Goal: Task Accomplishment & Management: Complete application form

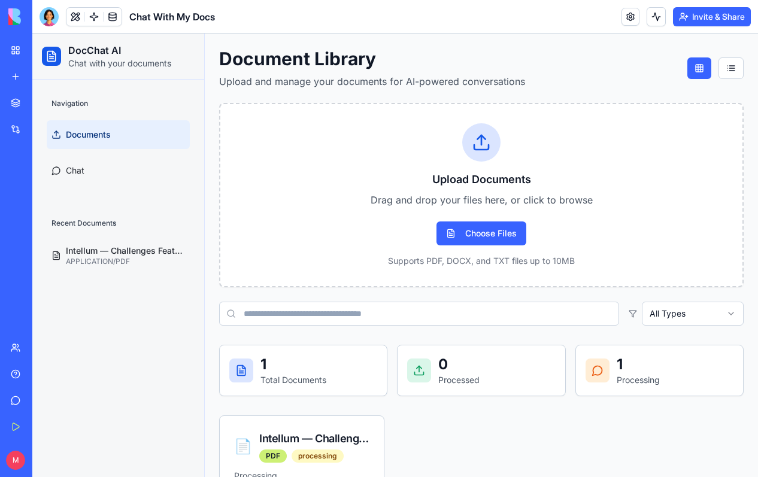
scroll to position [84, 0]
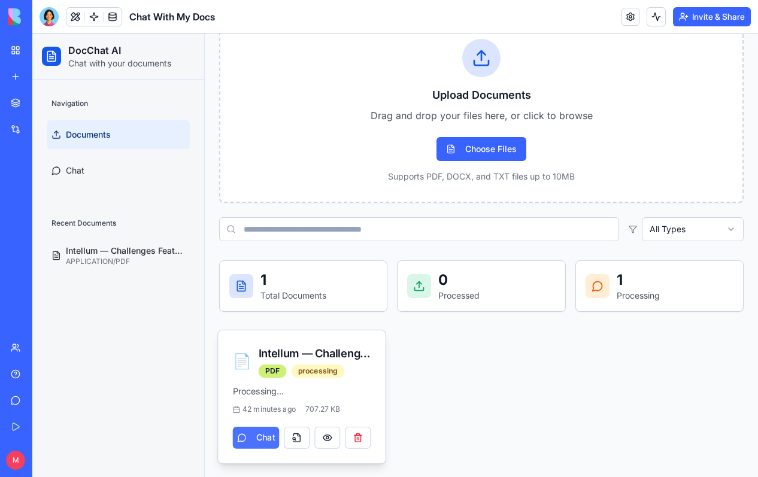
click at [261, 441] on button "Chat" at bounding box center [256, 438] width 47 height 22
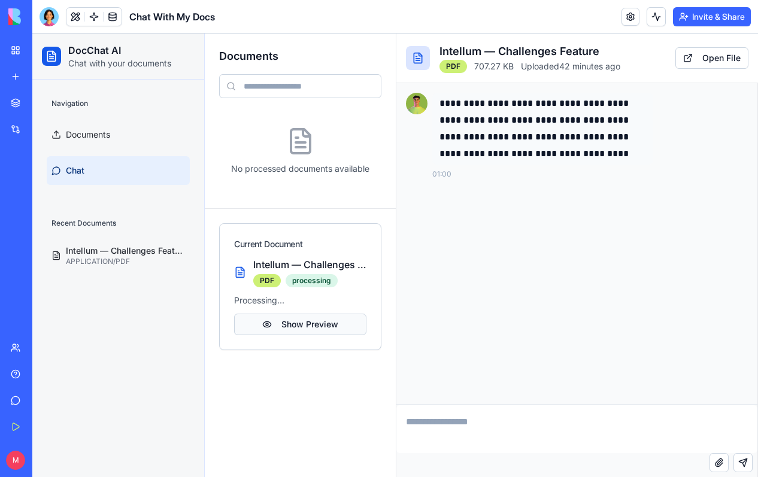
click at [295, 328] on button "Show Preview" at bounding box center [300, 325] width 132 height 22
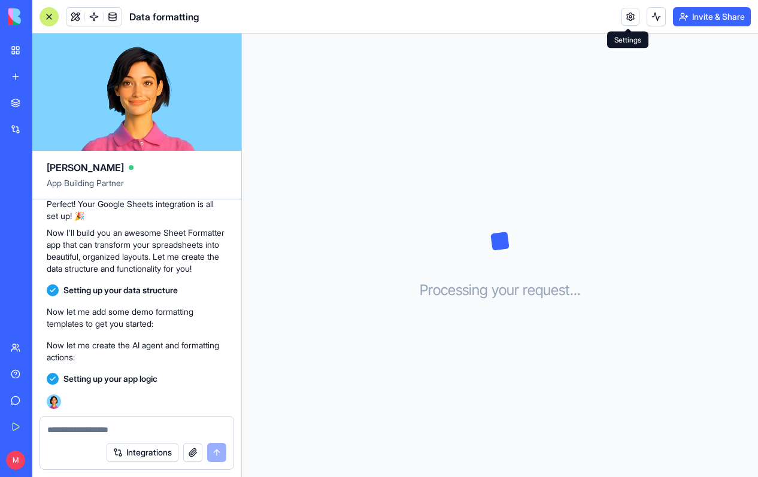
scroll to position [399, 0]
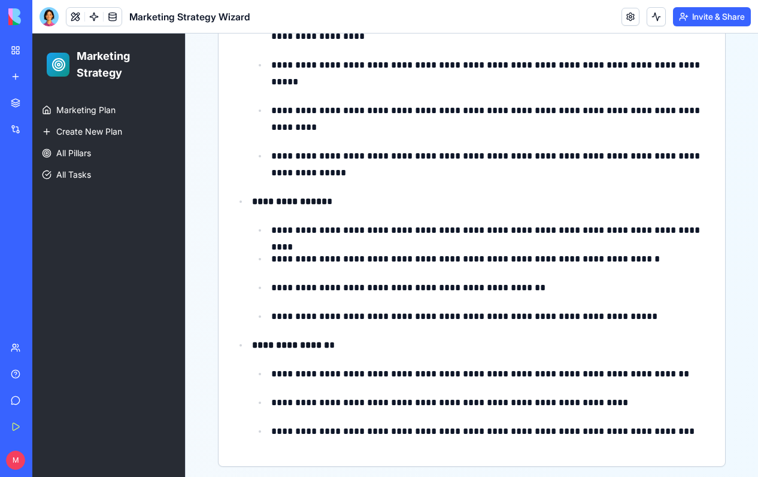
scroll to position [2270, 0]
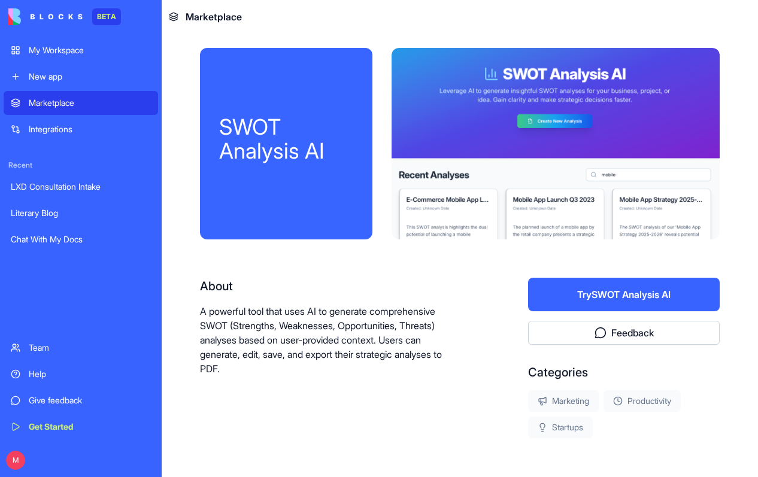
click at [585, 292] on button "Try SWOT Analysis AI" at bounding box center [624, 295] width 192 height 34
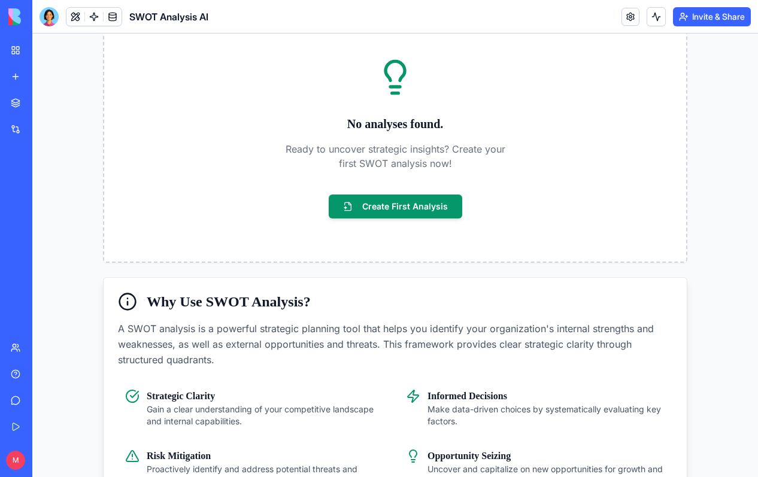
scroll to position [199, 0]
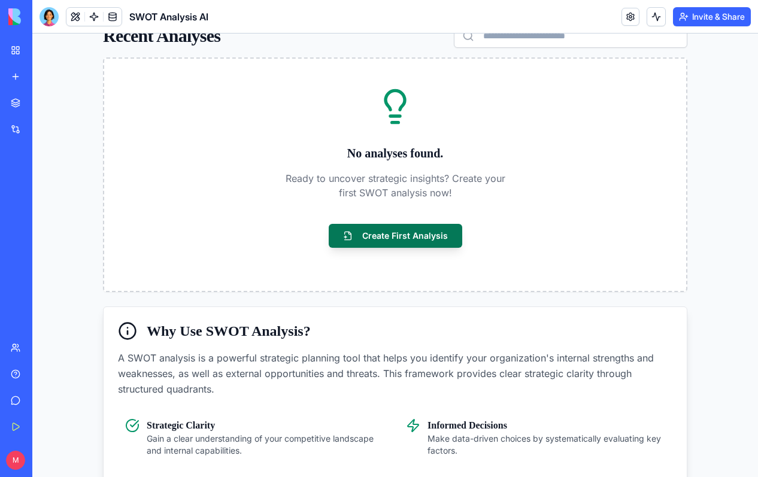
click at [413, 237] on button "Create First Analysis" at bounding box center [396, 236] width 134 height 24
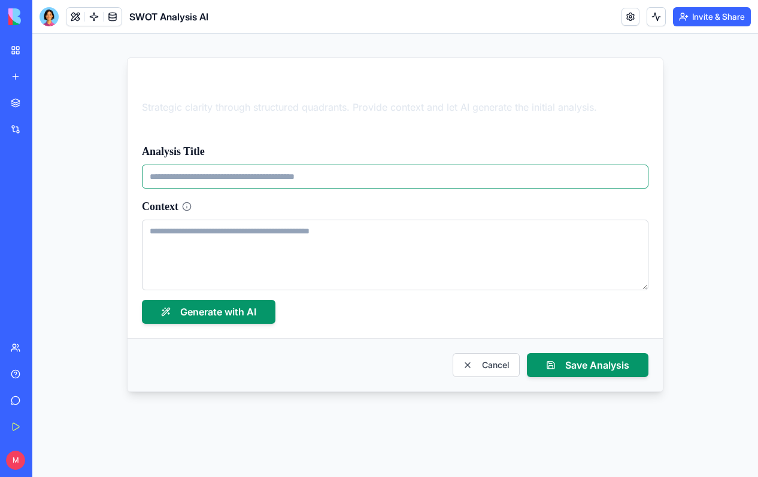
click at [415, 186] on input "Analysis Title" at bounding box center [395, 177] width 507 height 24
type input "**********"
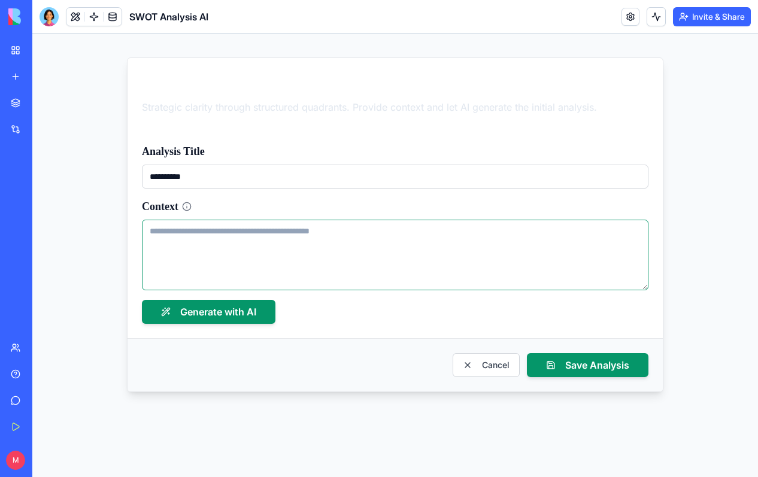
click at [197, 255] on textarea "Context" at bounding box center [395, 255] width 507 height 71
paste textarea "**********"
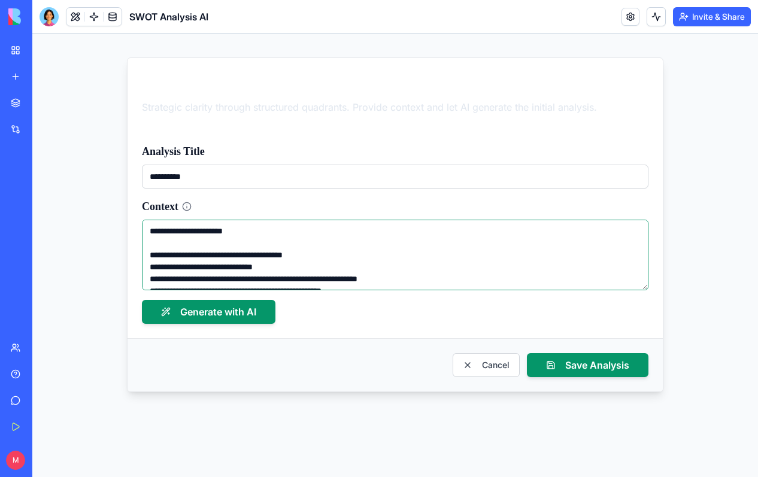
click at [164, 243] on textarea "Context" at bounding box center [395, 255] width 507 height 71
click at [149, 227] on textarea "Context" at bounding box center [395, 255] width 507 height 71
paste textarea "**********"
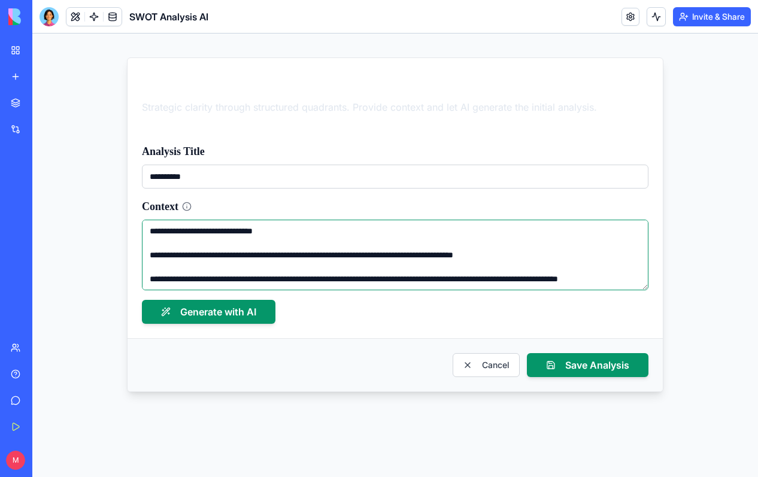
scroll to position [234, 0]
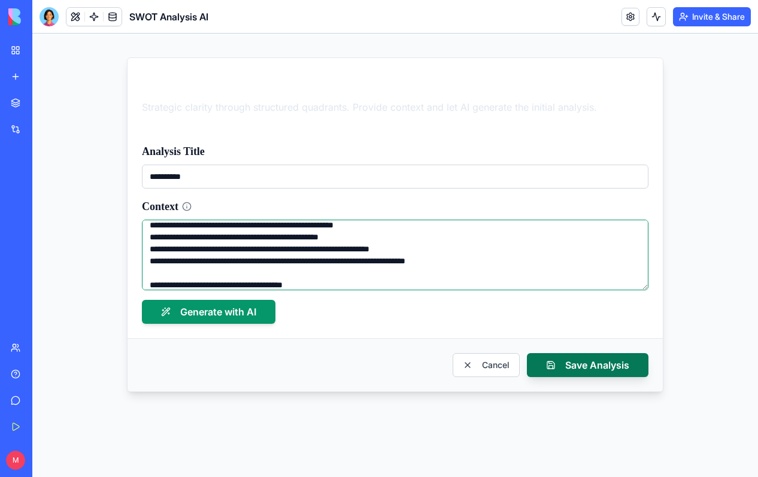
type textarea "**********"
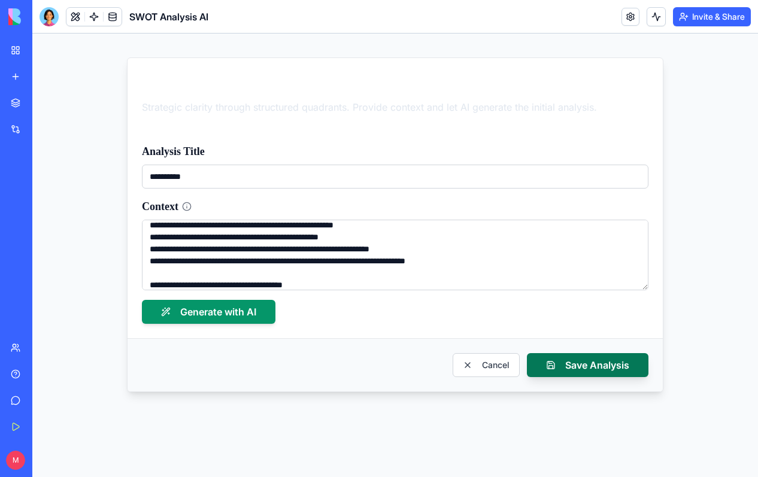
click at [587, 368] on button "Save Analysis" at bounding box center [588, 365] width 122 height 24
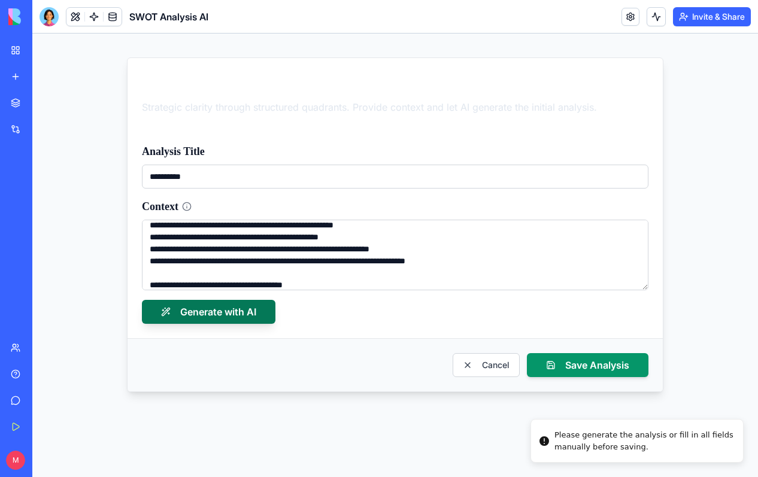
click at [234, 312] on button "Generate with AI" at bounding box center [209, 312] width 134 height 24
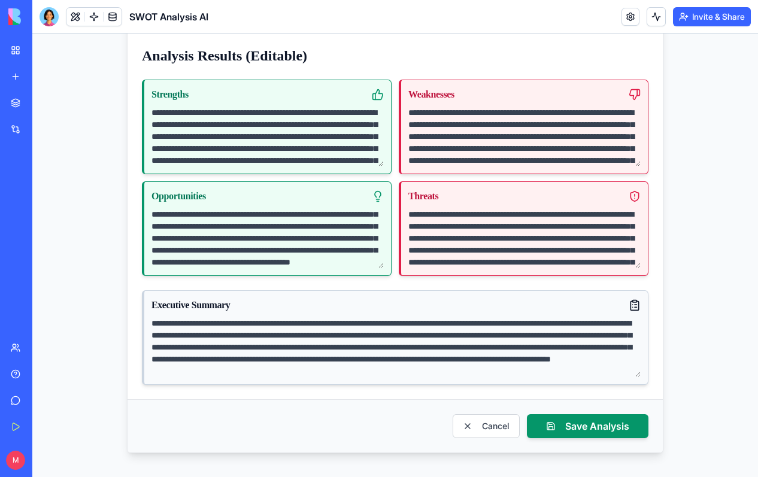
scroll to position [12, 0]
click at [574, 427] on button "Save Analysis" at bounding box center [588, 427] width 122 height 24
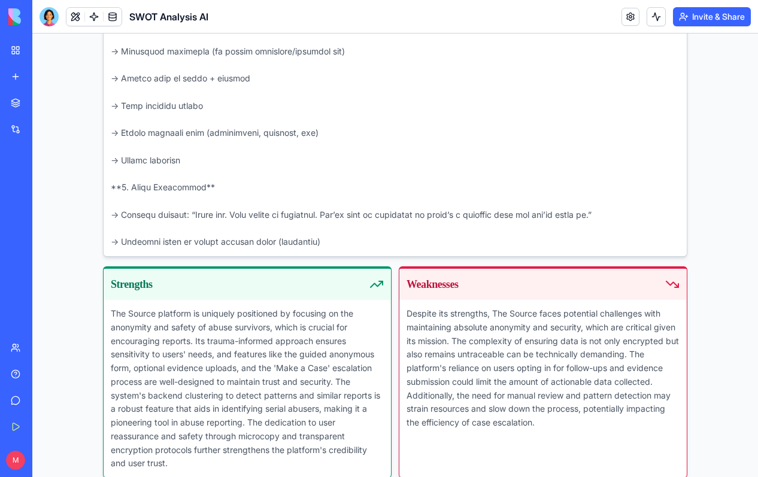
scroll to position [2000, 0]
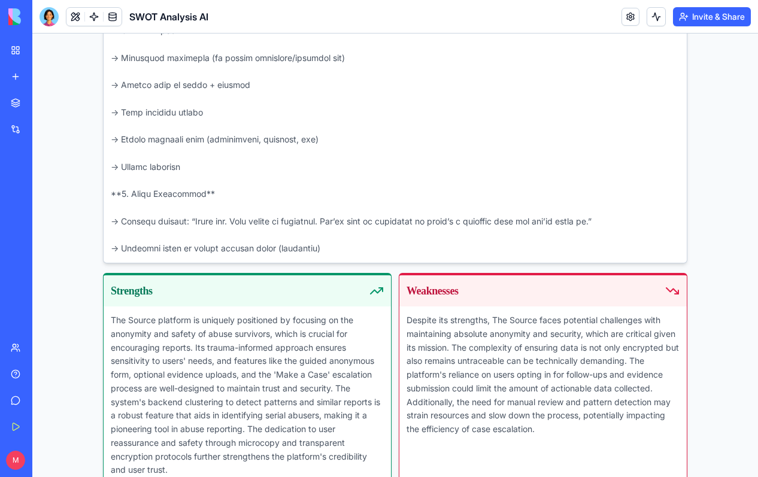
click at [721, 19] on button "Invite & Share" at bounding box center [712, 16] width 78 height 19
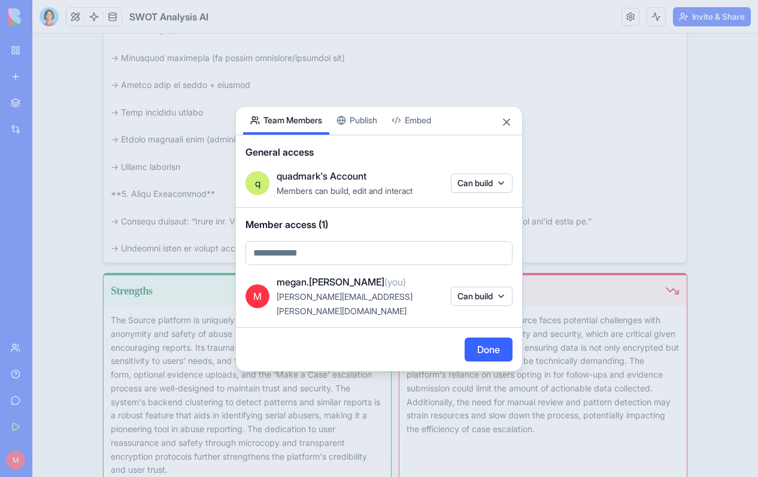
click at [427, 131] on button "Embed" at bounding box center [412, 121] width 54 height 28
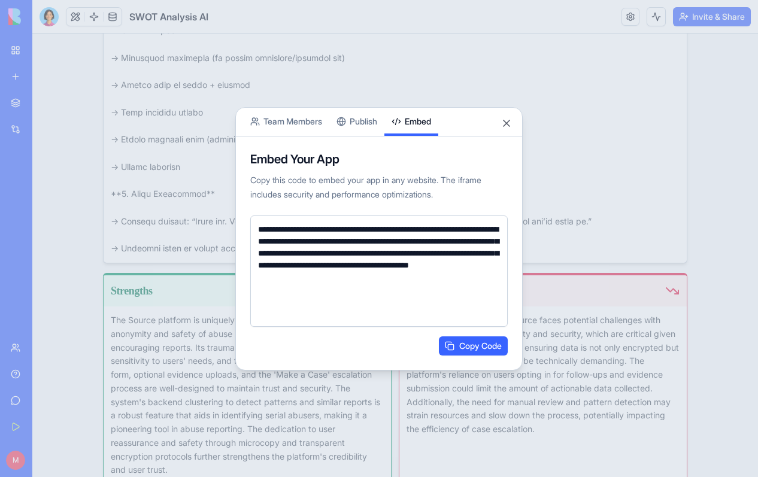
click at [376, 247] on textarea "**********" at bounding box center [379, 271] width 258 height 111
click at [474, 347] on button "Copy Code" at bounding box center [473, 346] width 69 height 19
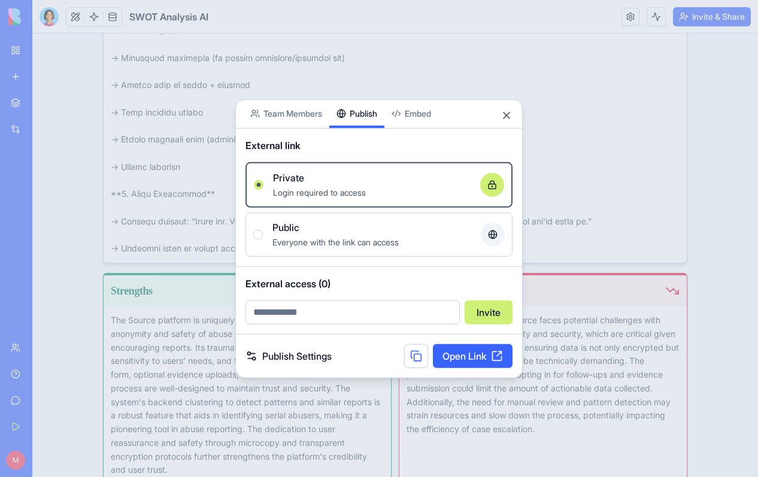
click at [366, 126] on div "Share App Team Members Publish Embed External link Private Login required to ac…" at bounding box center [379, 238] width 288 height 279
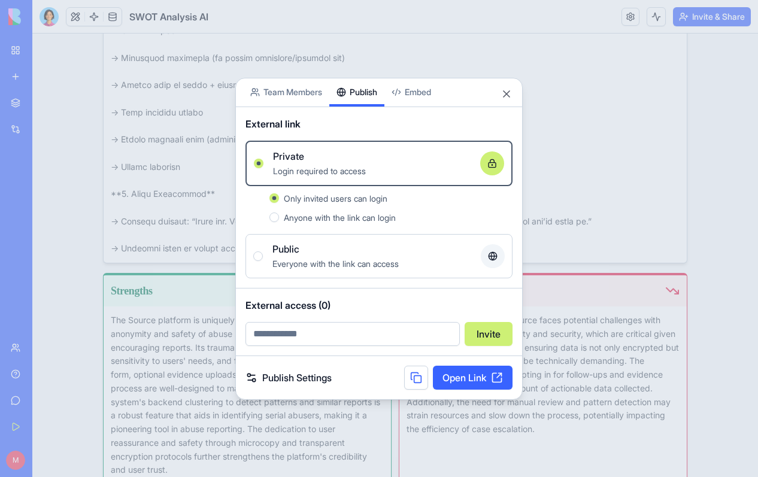
click at [362, 222] on span "Anyone with the link can login" at bounding box center [340, 218] width 112 height 10
click at [279, 222] on button "Anyone with the link can login" at bounding box center [275, 218] width 10 height 10
click at [359, 263] on span "Everyone with the link can access" at bounding box center [336, 264] width 126 height 10
click at [263, 261] on button "Public Everyone with the link can access" at bounding box center [258, 257] width 10 height 10
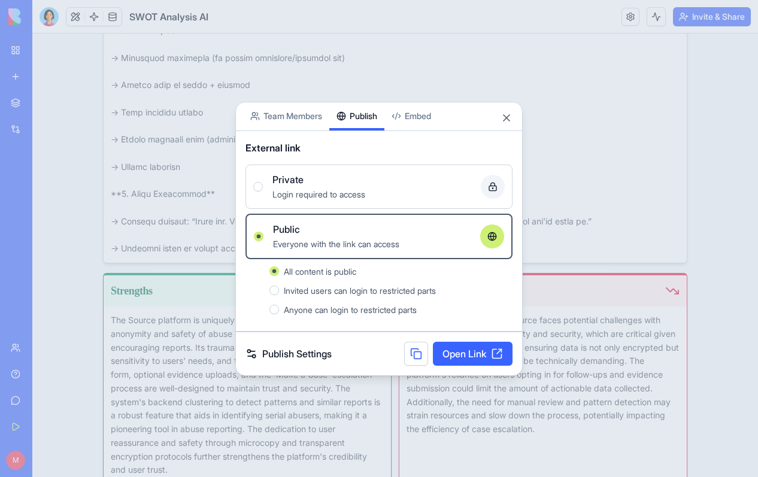
click at [470, 353] on link "Open Link" at bounding box center [473, 354] width 80 height 24
click at [415, 353] on button at bounding box center [416, 354] width 24 height 24
click at [328, 180] on div "Private" at bounding box center [372, 180] width 199 height 14
click at [263, 182] on button "Private Login required to access" at bounding box center [258, 187] width 10 height 10
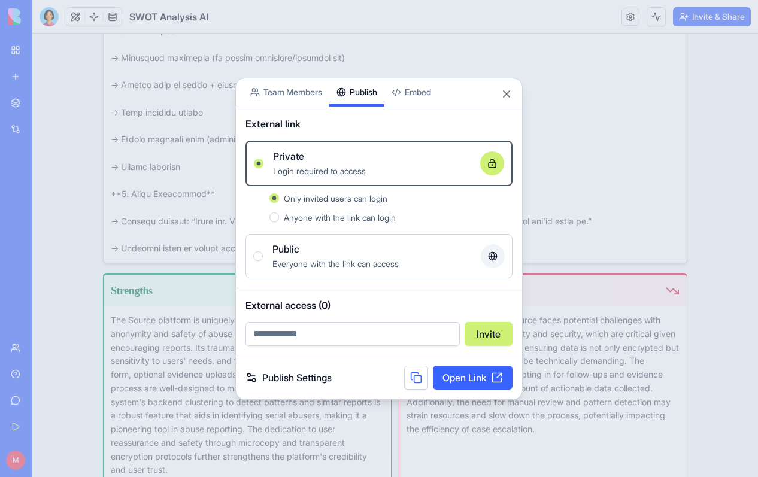
click at [310, 376] on link "Publish Settings" at bounding box center [289, 378] width 86 height 14
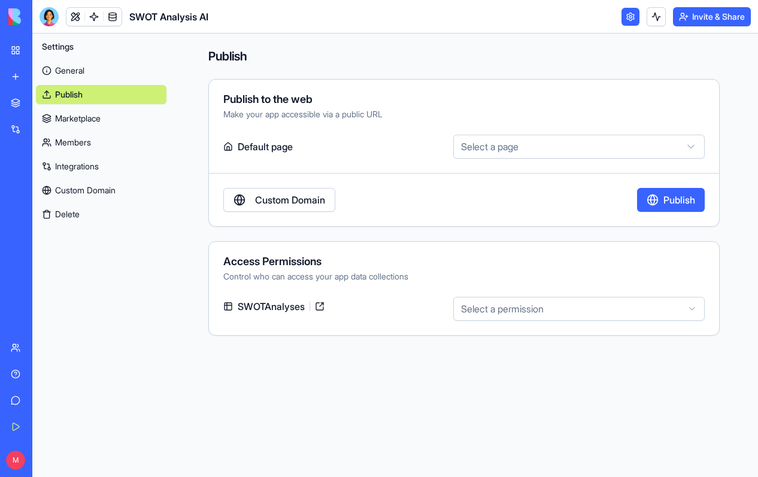
click at [99, 71] on link "General" at bounding box center [101, 70] width 131 height 19
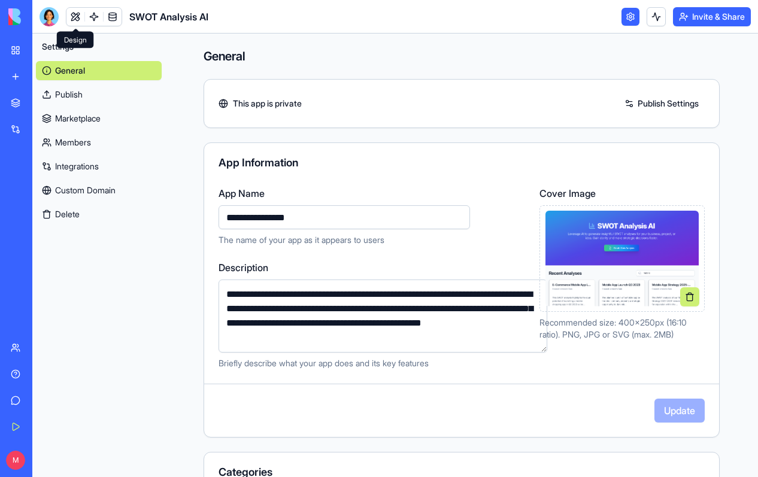
click at [77, 17] on link at bounding box center [75, 17] width 18 height 18
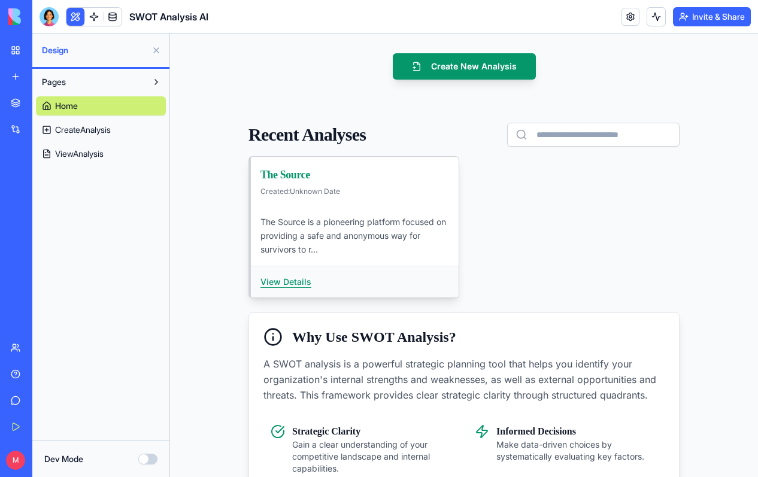
scroll to position [87, 0]
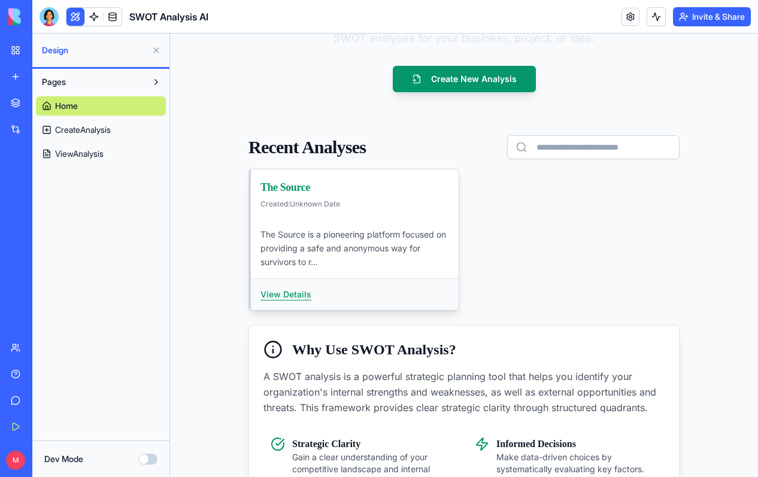
click at [292, 292] on button "View Details" at bounding box center [286, 295] width 51 height 12
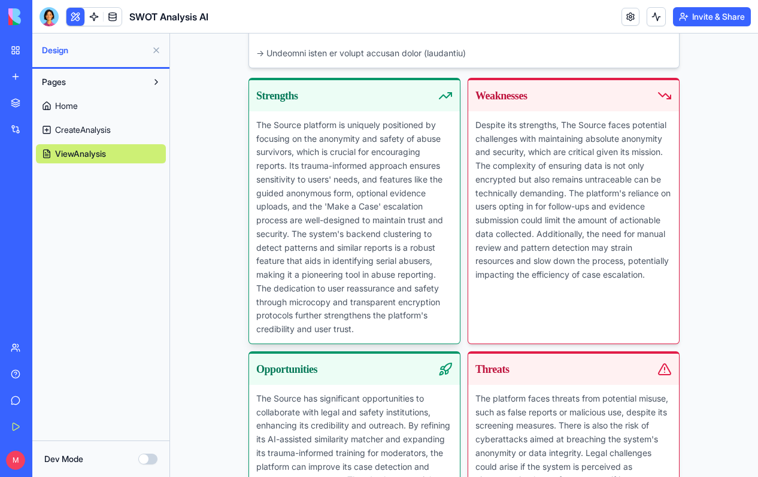
scroll to position [2265, 0]
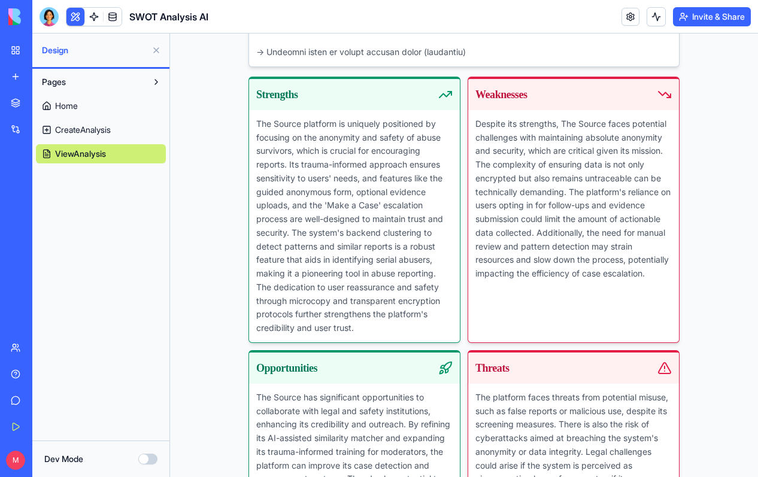
click at [722, 24] on button "Invite & Share" at bounding box center [712, 16] width 78 height 19
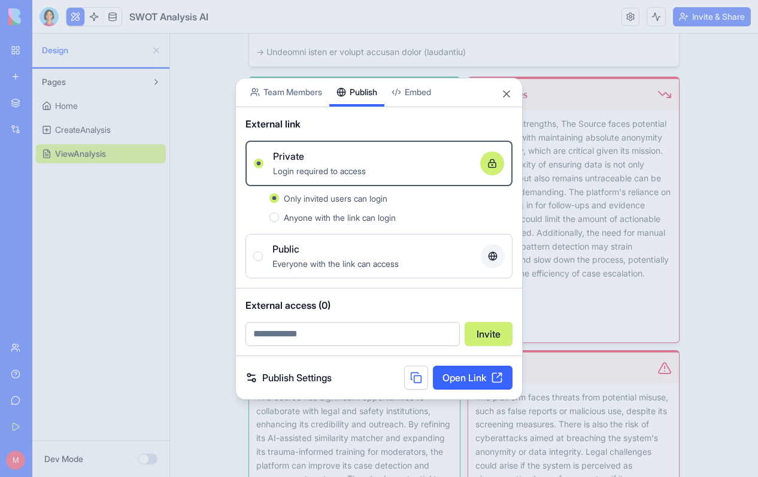
click at [181, 337] on div at bounding box center [379, 238] width 758 height 477
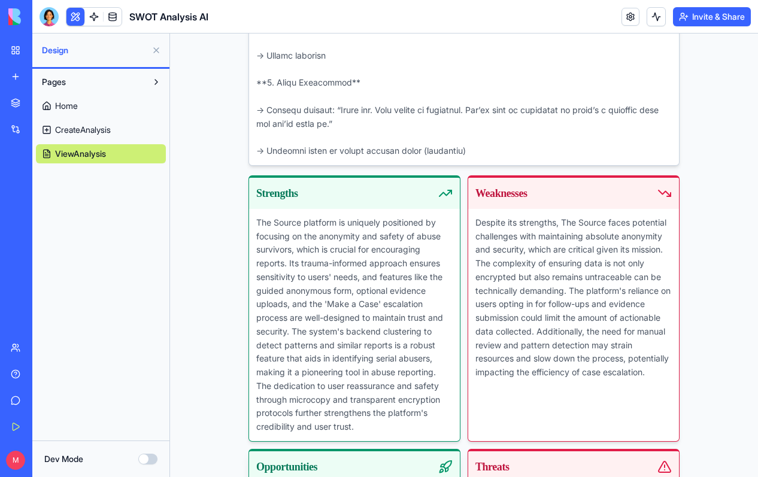
scroll to position [2179, 0]
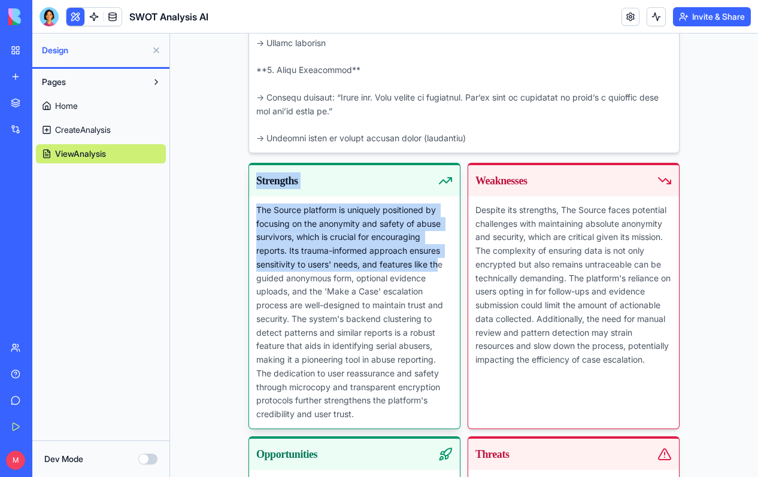
drag, startPoint x: 234, startPoint y: 154, endPoint x: 439, endPoint y: 263, distance: 232.6
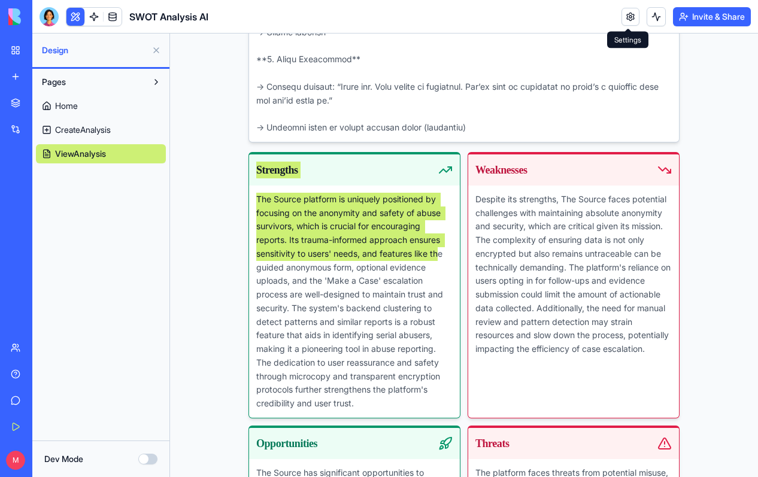
click at [626, 16] on link at bounding box center [631, 17] width 18 height 18
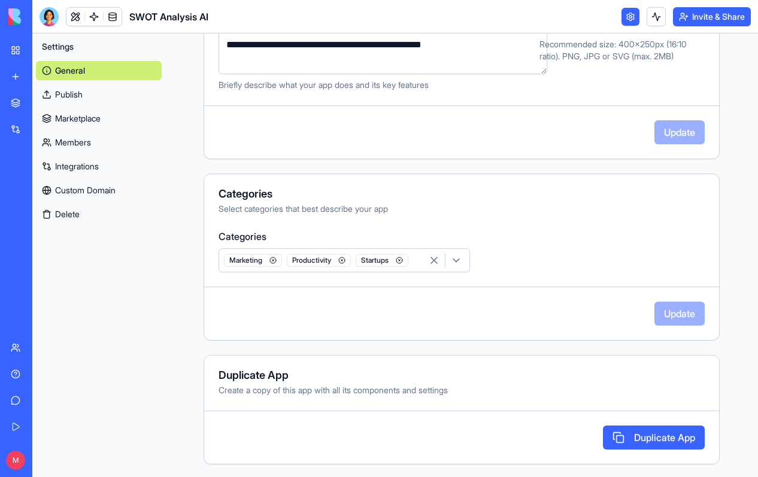
scroll to position [280, 0]
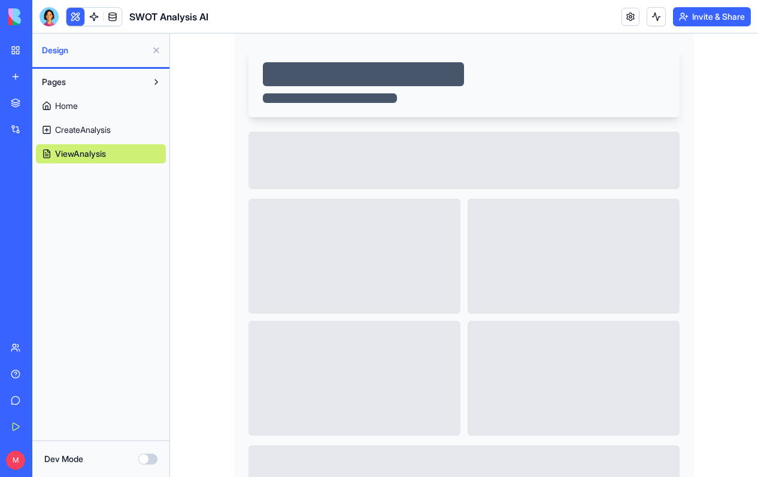
click at [695, 17] on button "Invite & Share" at bounding box center [712, 16] width 78 height 19
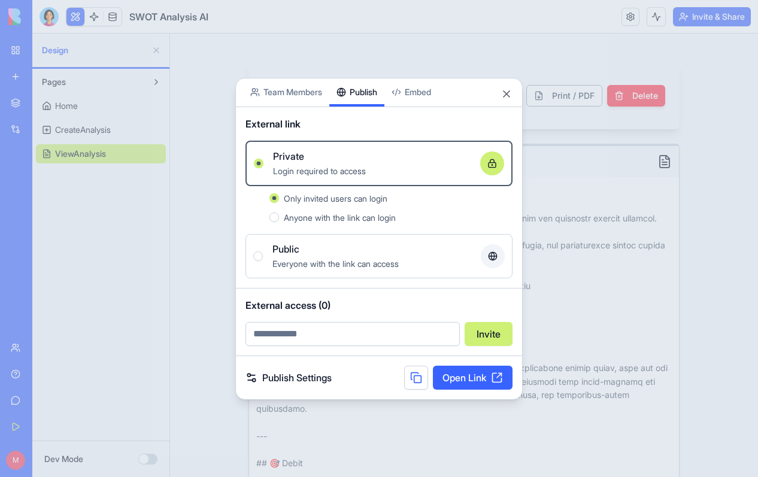
click at [416, 380] on button at bounding box center [416, 378] width 24 height 24
click at [126, 235] on div at bounding box center [379, 238] width 758 height 477
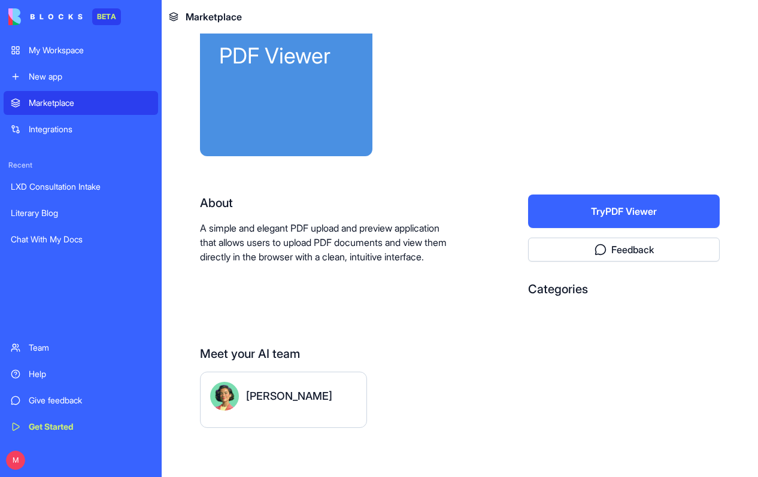
scroll to position [87, 0]
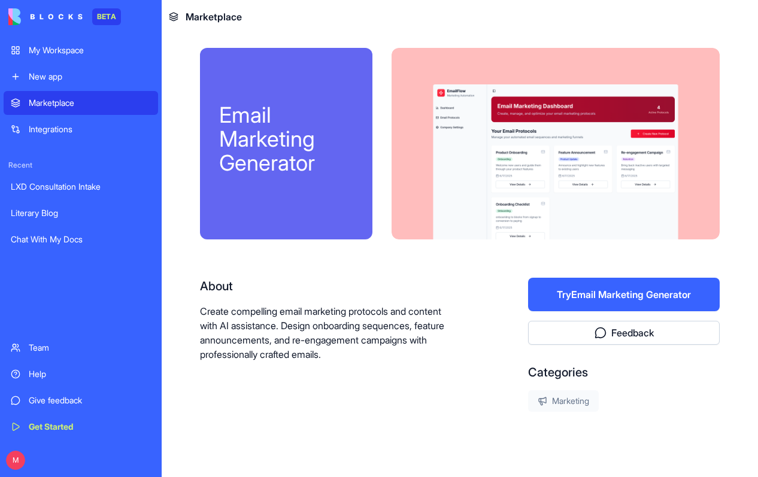
click at [553, 291] on button "Try Email Marketing Generator" at bounding box center [624, 295] width 192 height 34
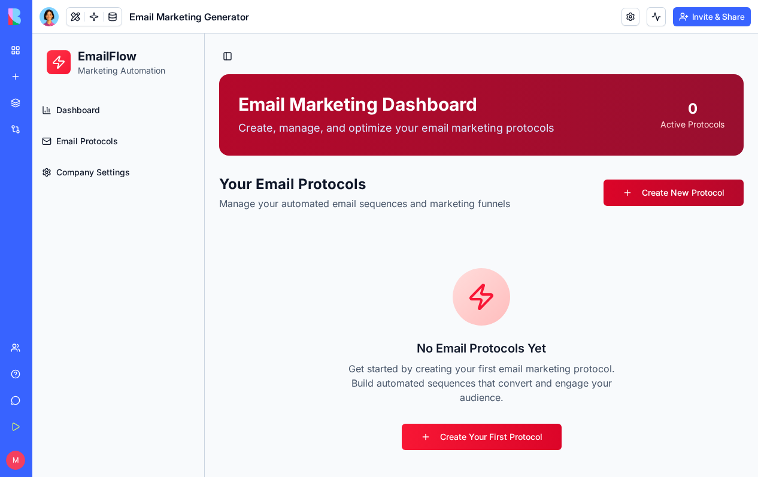
click at [659, 197] on link "Create New Protocol" at bounding box center [674, 193] width 140 height 26
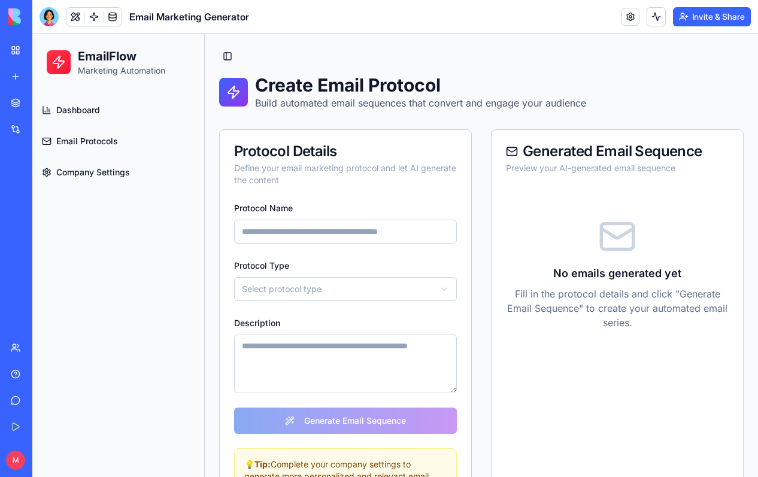
click at [413, 234] on input "Protocol Name" at bounding box center [345, 232] width 223 height 24
type input "**********"
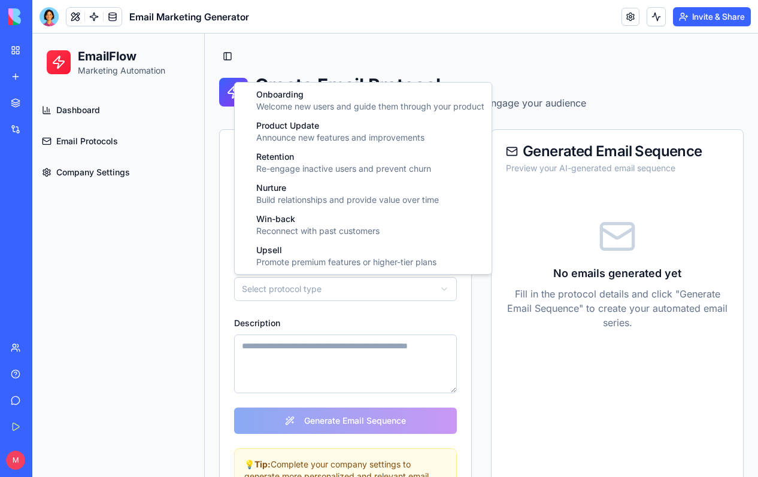
click at [374, 285] on html "**********" at bounding box center [395, 284] width 726 height 501
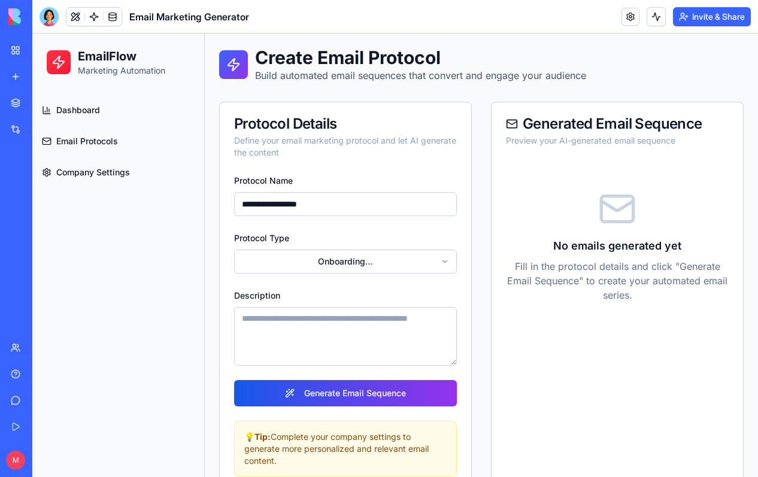
scroll to position [49, 0]
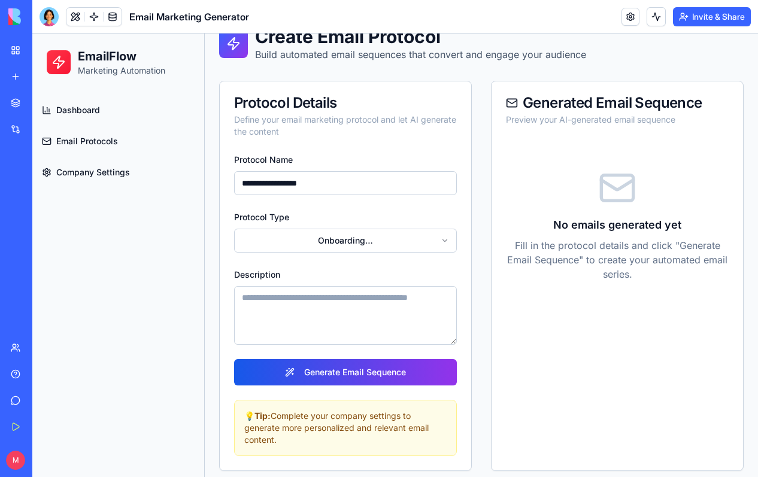
click at [362, 310] on textarea "Description" at bounding box center [345, 315] width 223 height 59
drag, startPoint x: 328, startPoint y: 183, endPoint x: 226, endPoint y: 173, distance: 102.4
click at [226, 173] on div "**********" at bounding box center [346, 311] width 252 height 319
click at [261, 307] on textarea "Description" at bounding box center [345, 315] width 223 height 59
paste textarea "**********"
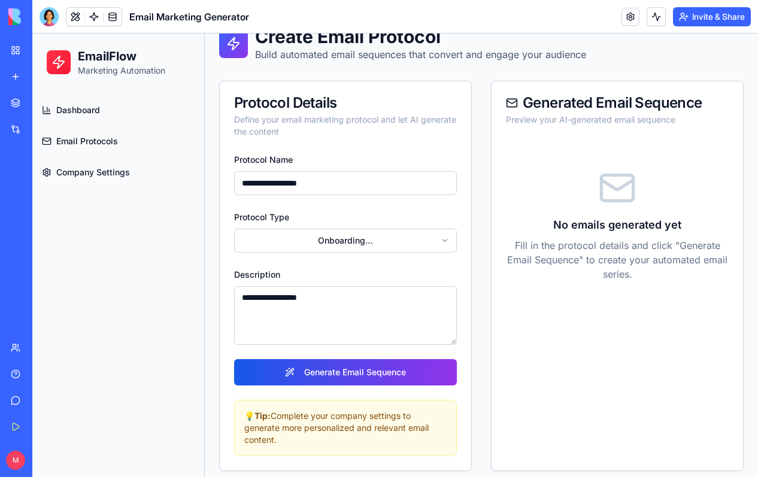
scroll to position [57, 0]
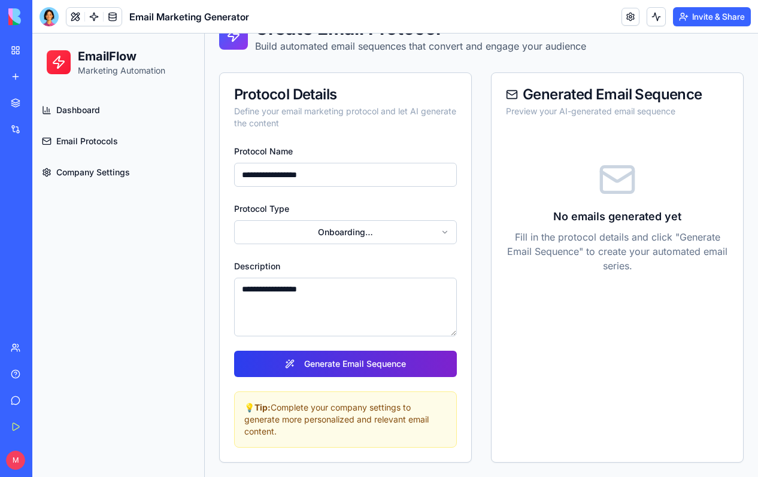
type textarea "**********"
click at [355, 371] on button "Generate Email Sequence" at bounding box center [345, 364] width 223 height 26
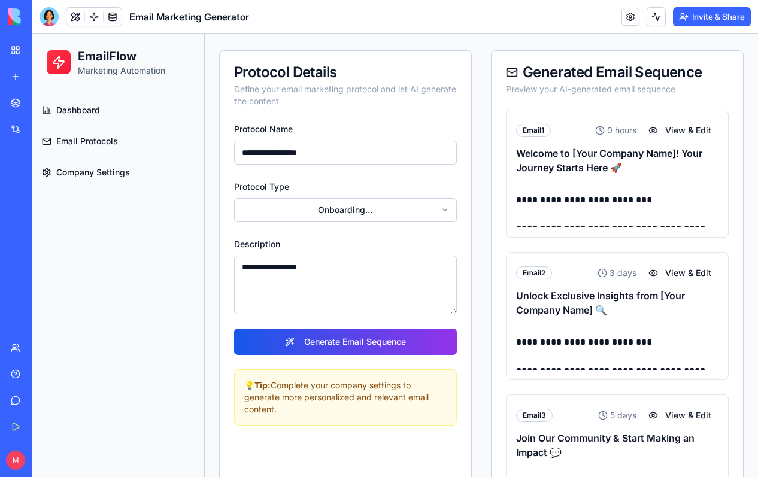
scroll to position [83, 0]
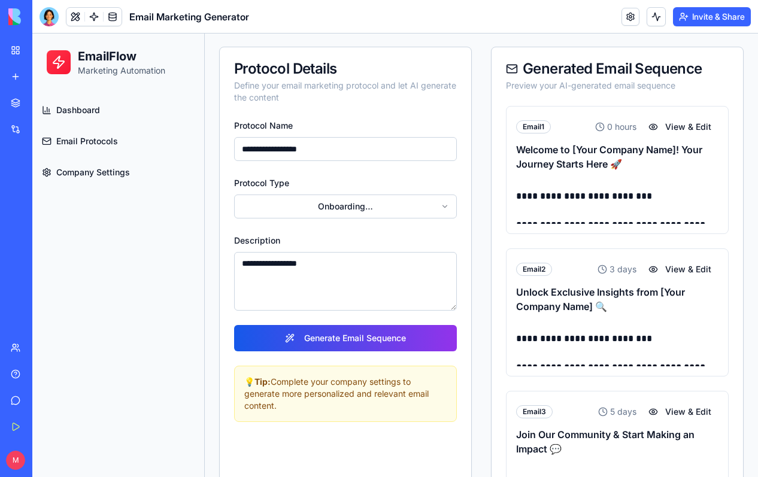
click at [640, 195] on p "**********" at bounding box center [617, 196] width 202 height 17
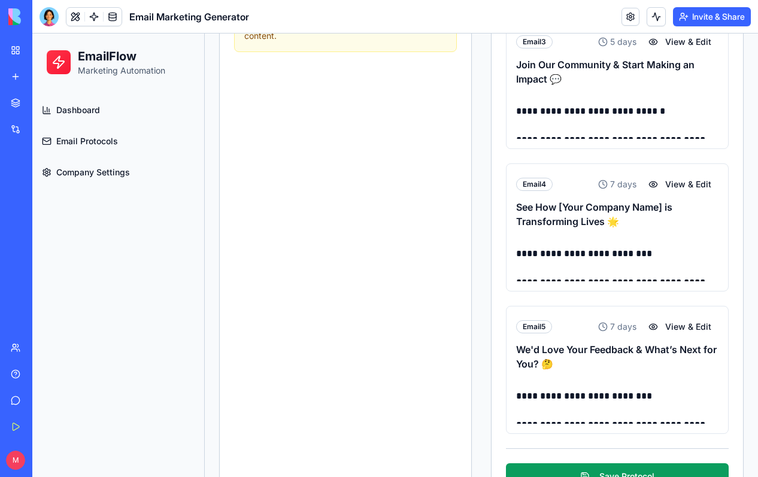
scroll to position [495, 0]
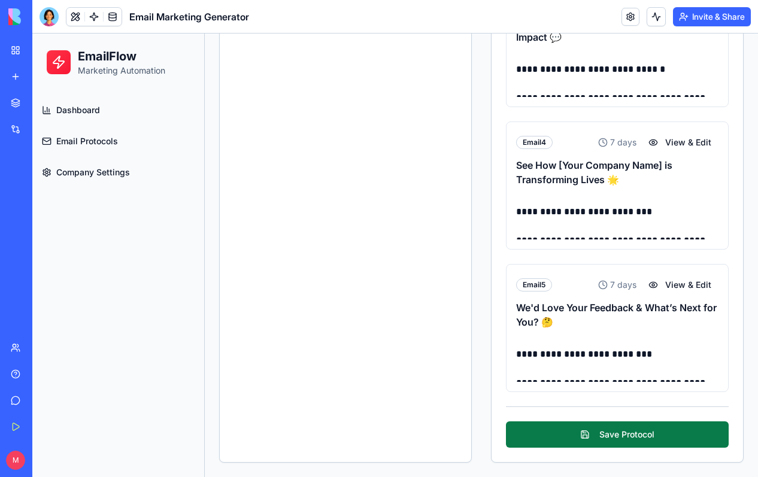
click at [651, 434] on button "Save Protocol" at bounding box center [617, 435] width 223 height 26
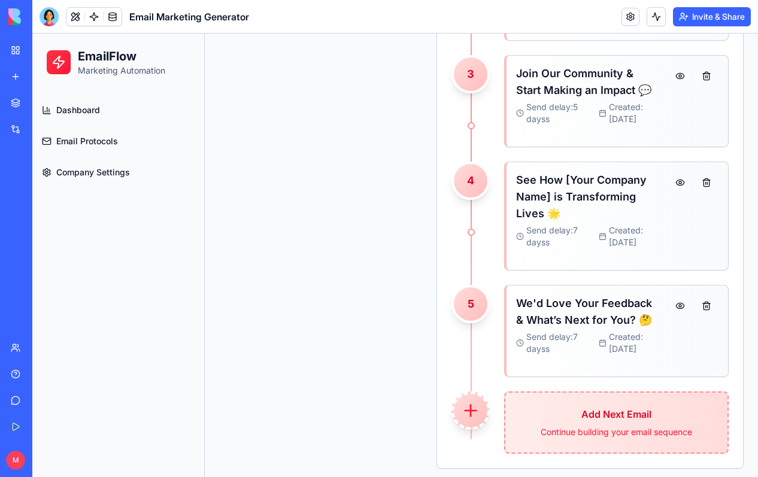
scroll to position [402, 0]
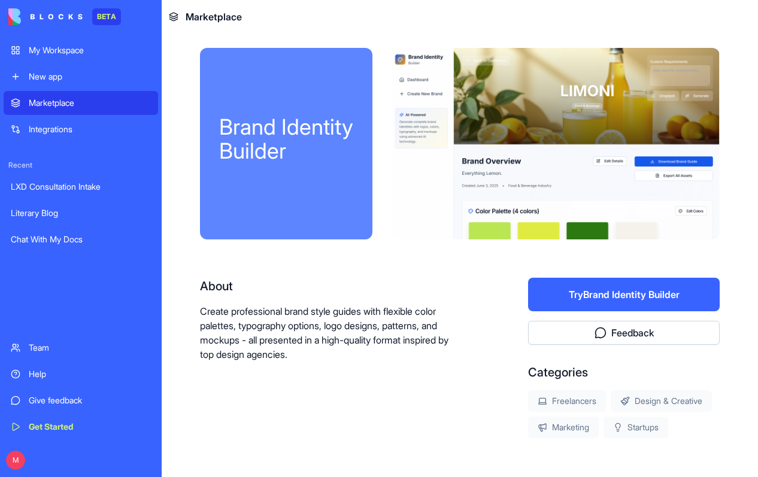
click at [592, 300] on button "Try Brand Identity Builder" at bounding box center [624, 295] width 192 height 34
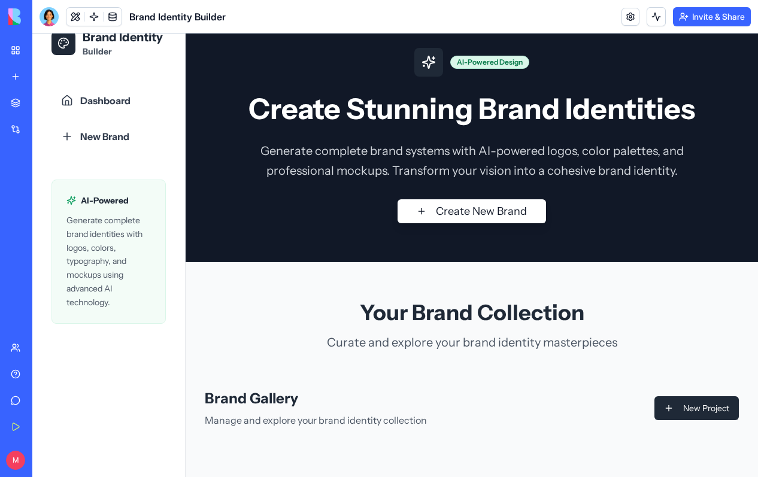
scroll to position [23, 0]
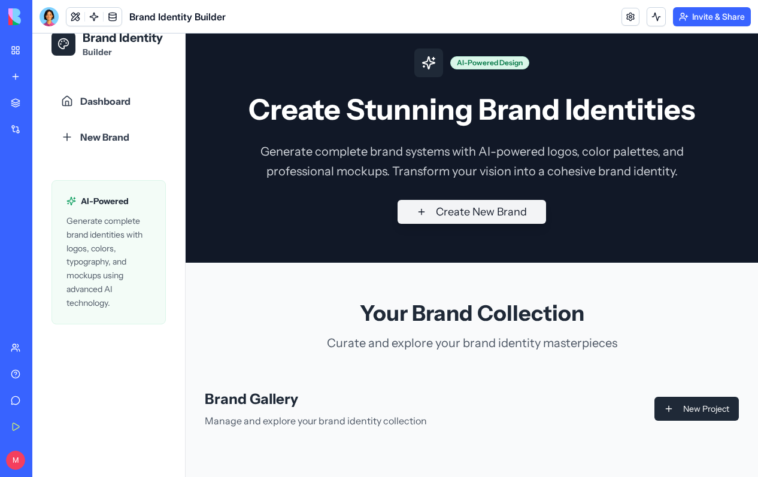
click at [510, 216] on button "Create New Brand" at bounding box center [472, 212] width 149 height 24
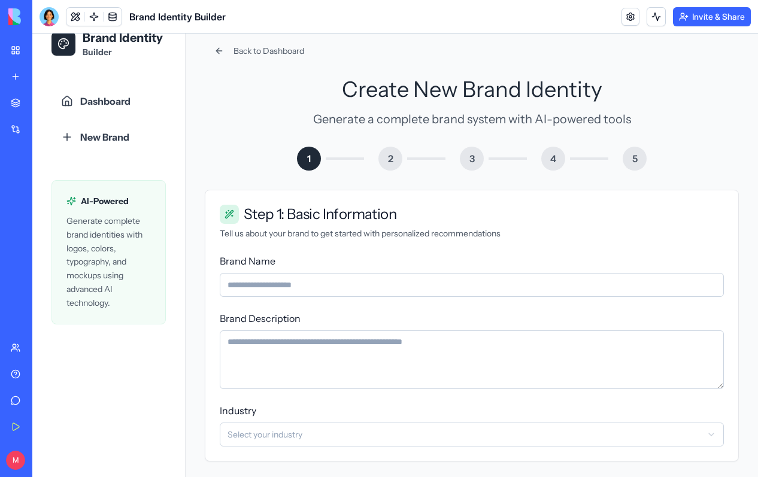
click at [409, 283] on input "Brand Name" at bounding box center [472, 285] width 504 height 24
type input "**********"
click at [248, 359] on textarea "Brand Description" at bounding box center [472, 360] width 504 height 59
paste textarea "**********"
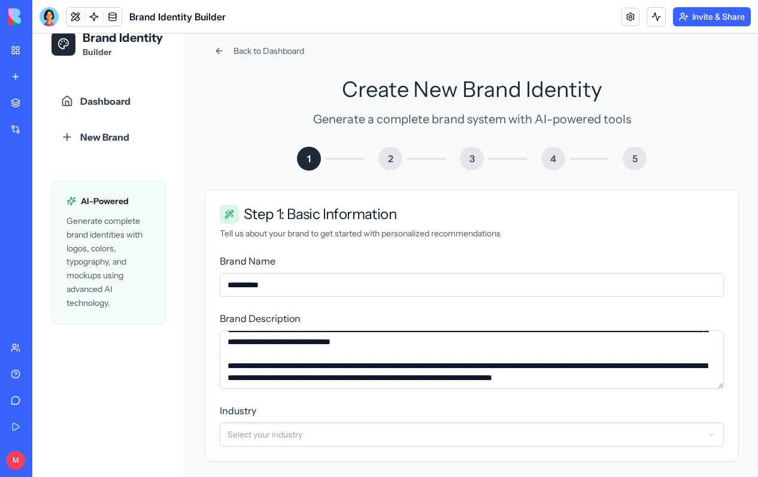
scroll to position [132, 0]
type textarea "**********"
click at [247, 430] on html "**********" at bounding box center [395, 272] width 726 height 524
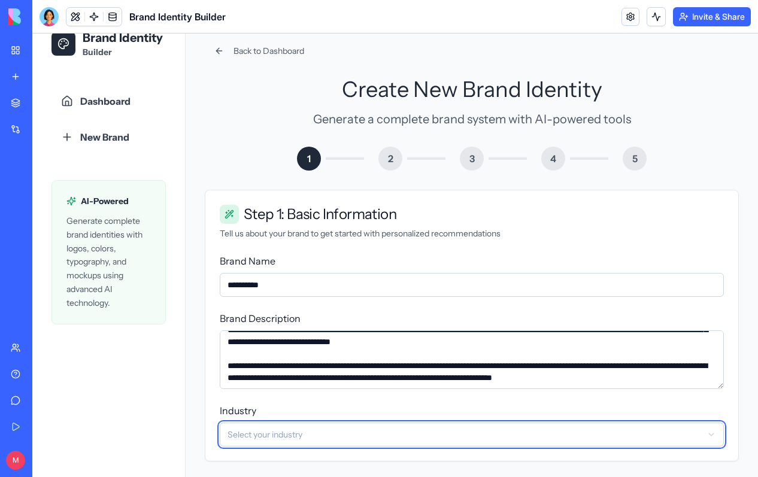
click at [197, 427] on html "**********" at bounding box center [395, 272] width 726 height 524
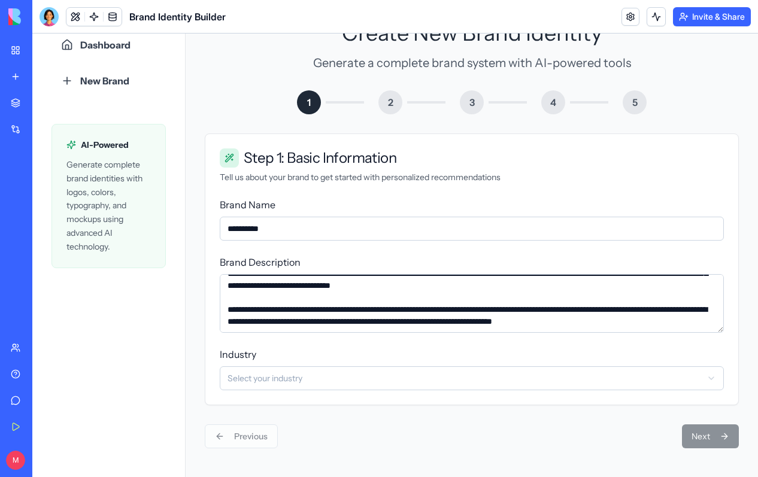
click at [705, 437] on div "Previous Next" at bounding box center [472, 437] width 534 height 24
click at [468, 374] on html "**********" at bounding box center [395, 216] width 726 height 524
click at [694, 431] on button "Next" at bounding box center [710, 437] width 57 height 24
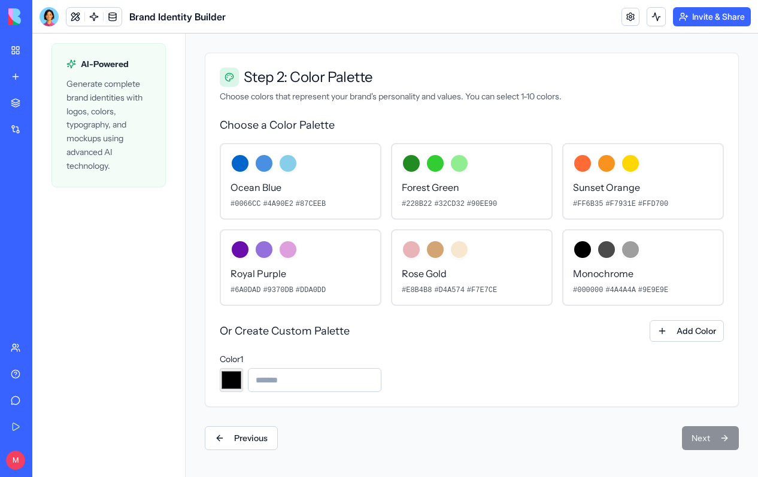
scroll to position [162, 0]
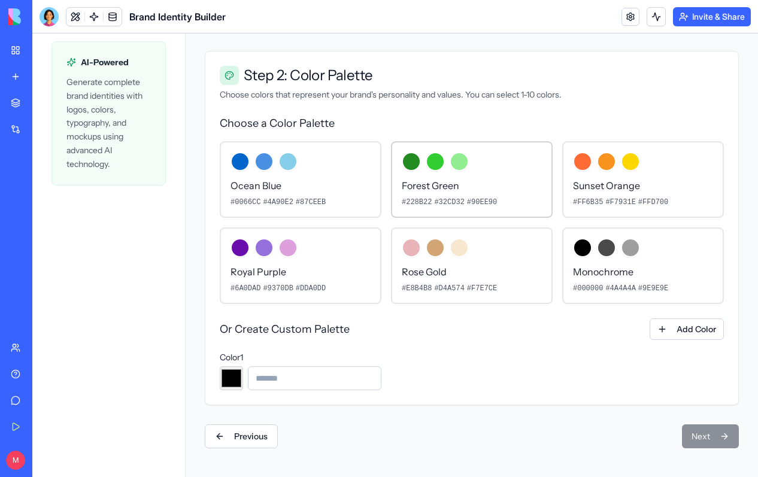
click at [507, 190] on p "Forest Green" at bounding box center [472, 186] width 140 height 14
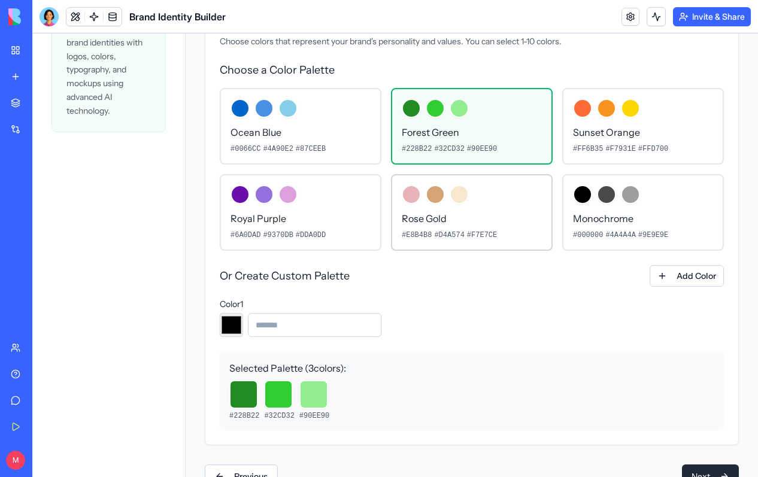
scroll to position [256, 0]
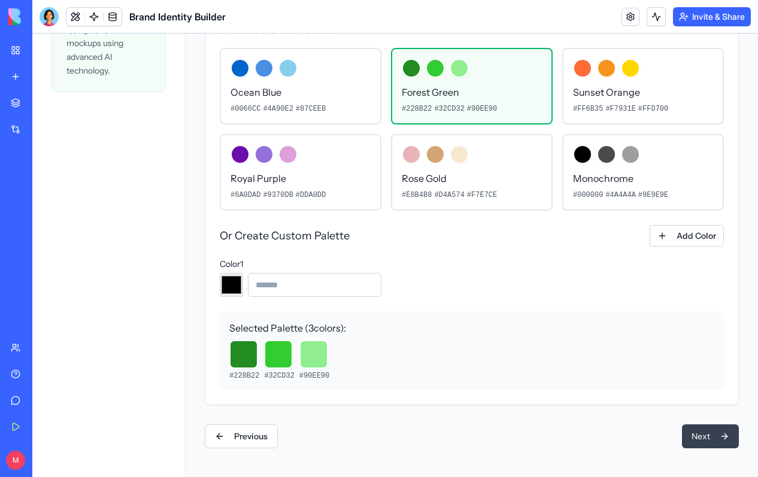
click at [707, 436] on button "Next" at bounding box center [710, 437] width 57 height 24
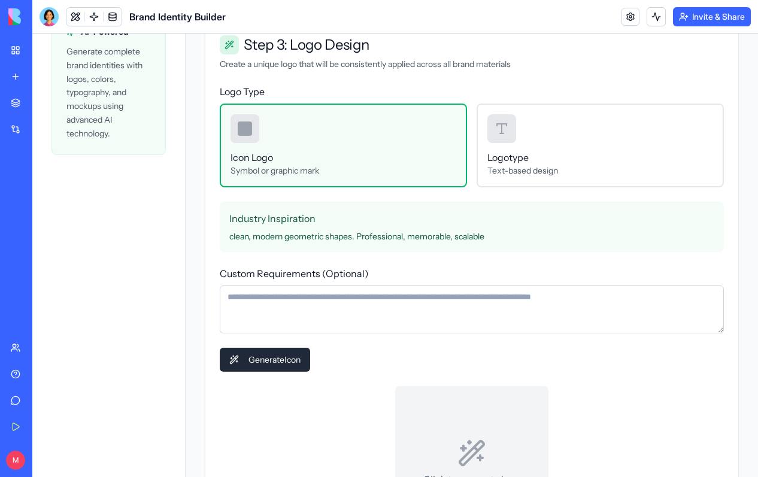
scroll to position [200, 0]
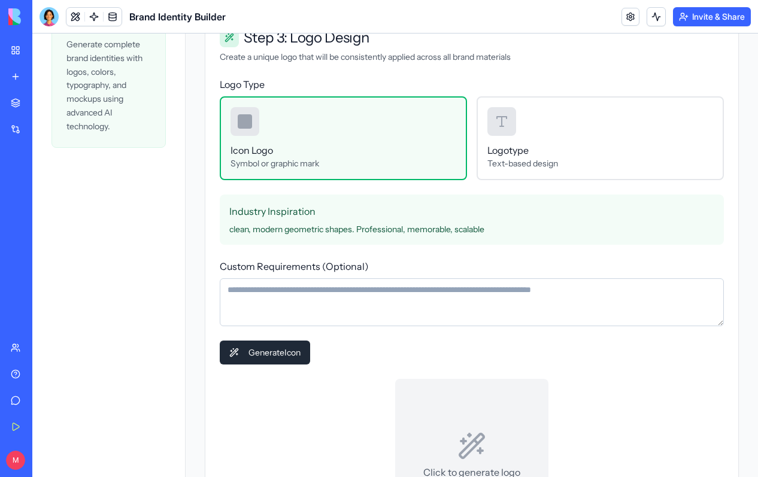
click at [435, 305] on textarea "Custom Requirements (Optional)" at bounding box center [472, 303] width 504 height 48
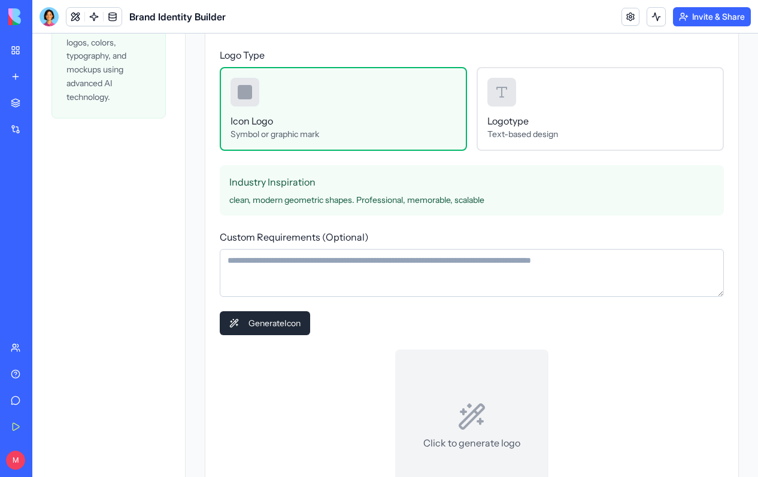
scroll to position [252, 0]
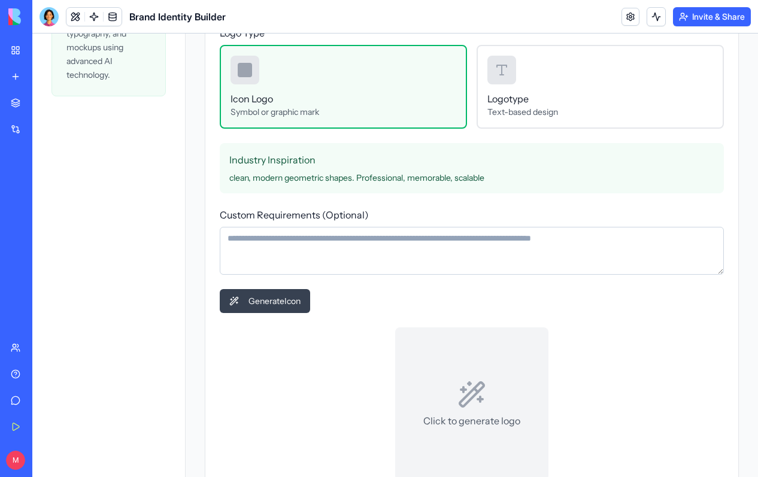
click at [287, 304] on button "Generate Icon" at bounding box center [265, 301] width 90 height 24
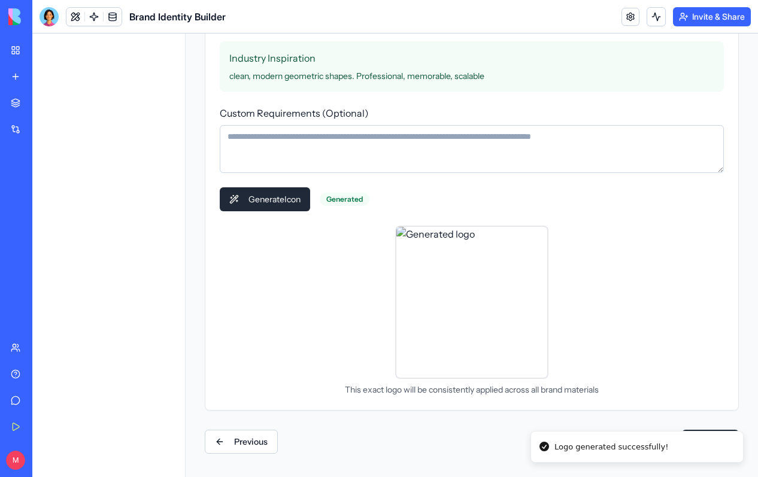
scroll to position [359, 0]
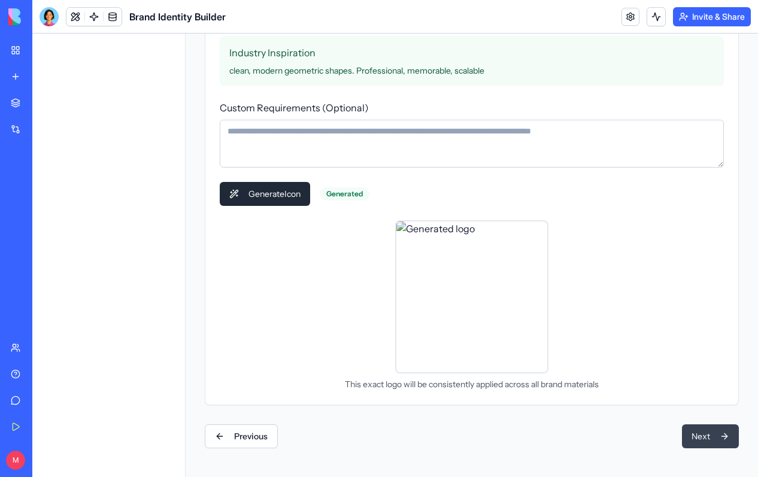
click at [712, 438] on button "Next" at bounding box center [710, 437] width 57 height 24
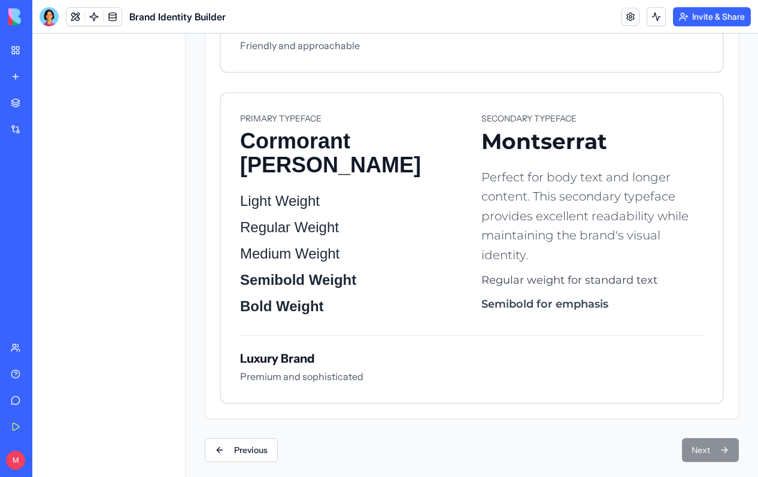
scroll to position [1452, 0]
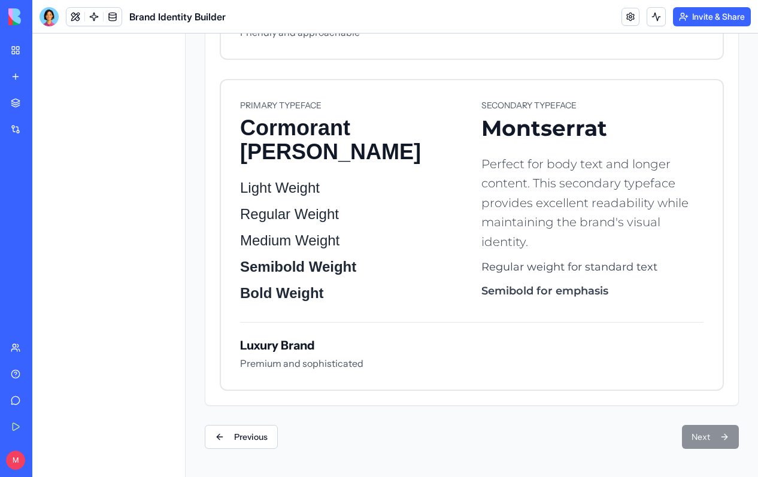
click at [706, 445] on div "Previous Next" at bounding box center [472, 437] width 534 height 24
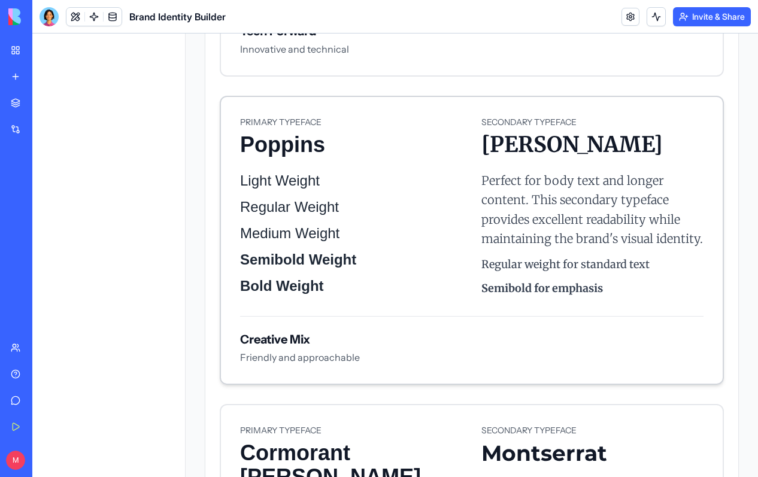
scroll to position [1123, 0]
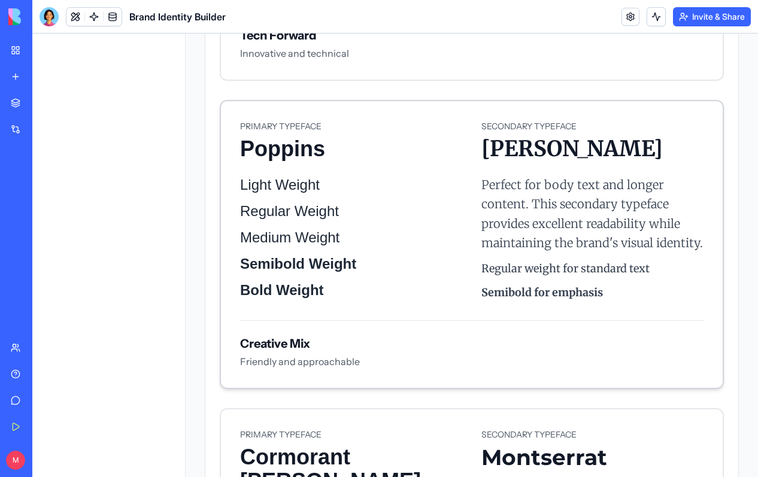
click at [646, 297] on p "Semibold for emphasis" at bounding box center [593, 293] width 222 height 17
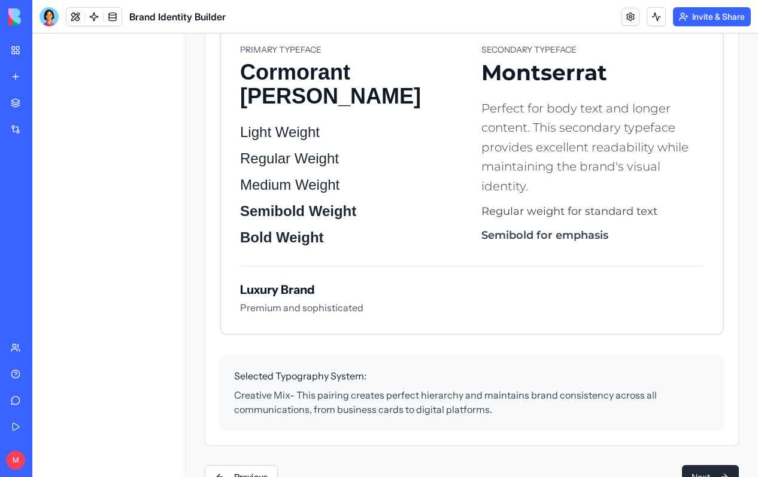
scroll to position [1548, 0]
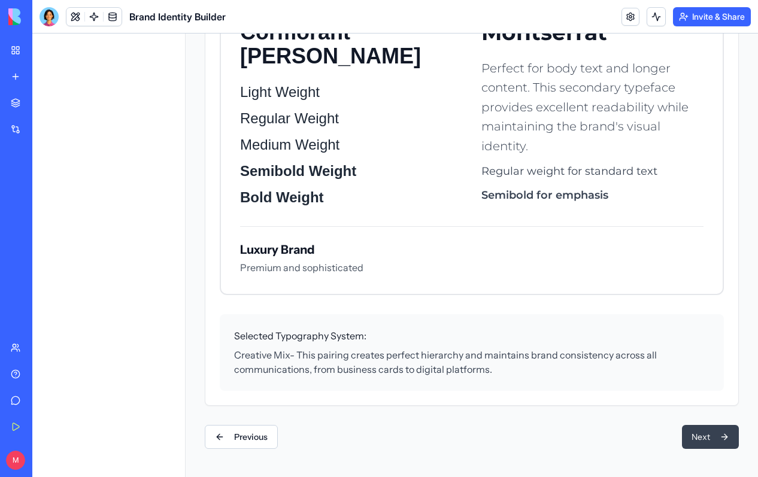
click at [705, 437] on button "Next" at bounding box center [710, 437] width 57 height 24
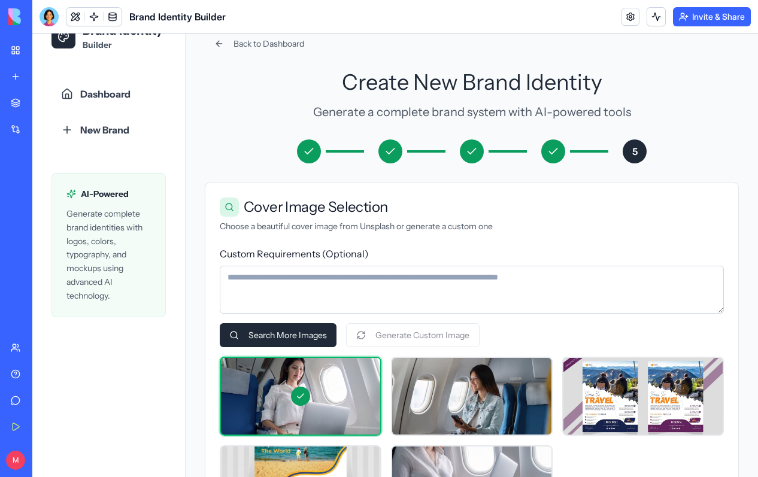
scroll to position [31, 0]
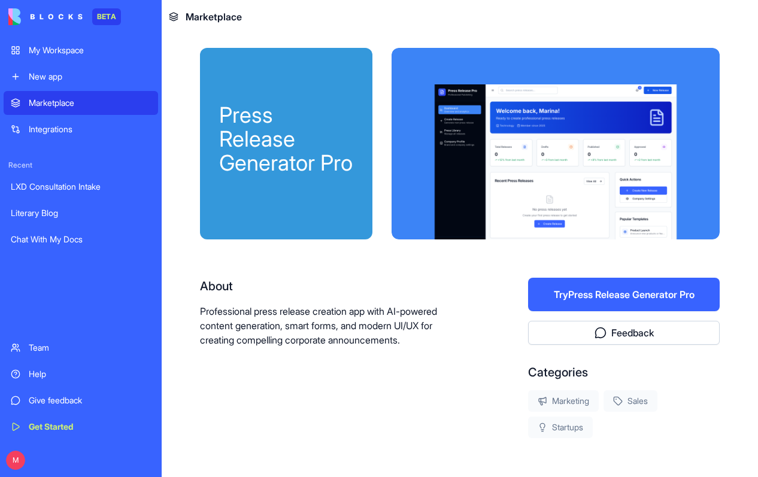
click at [599, 294] on button "Try Press Release Generator Pro" at bounding box center [624, 295] width 192 height 34
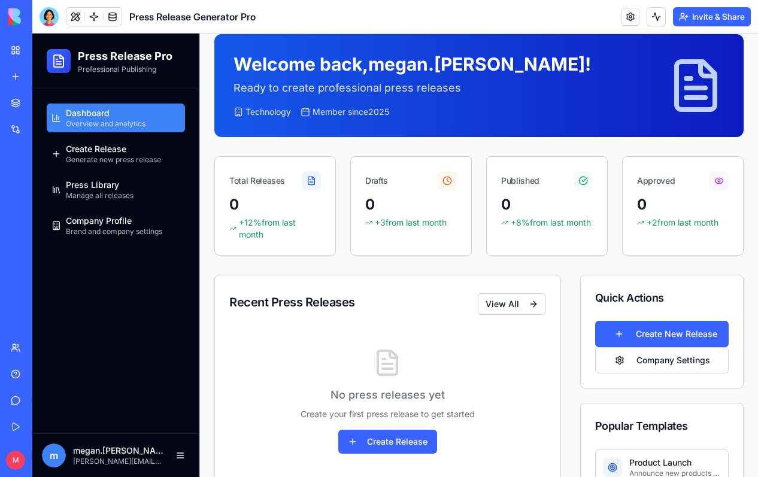
scroll to position [62, 0]
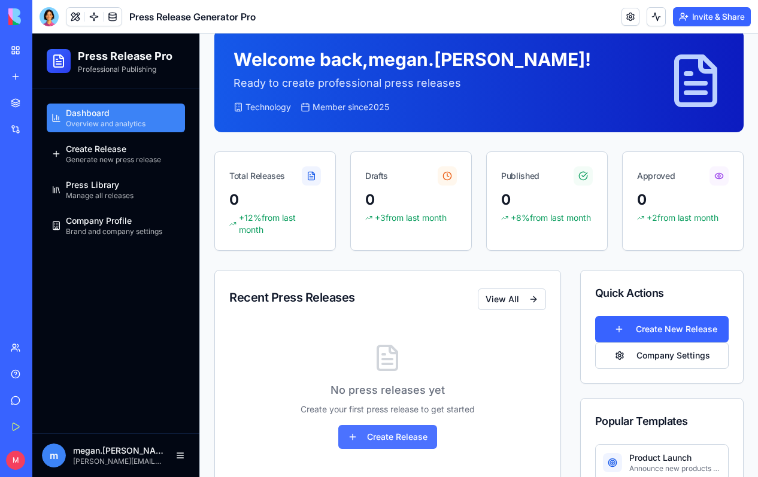
click at [406, 440] on button "Create Release" at bounding box center [387, 437] width 99 height 24
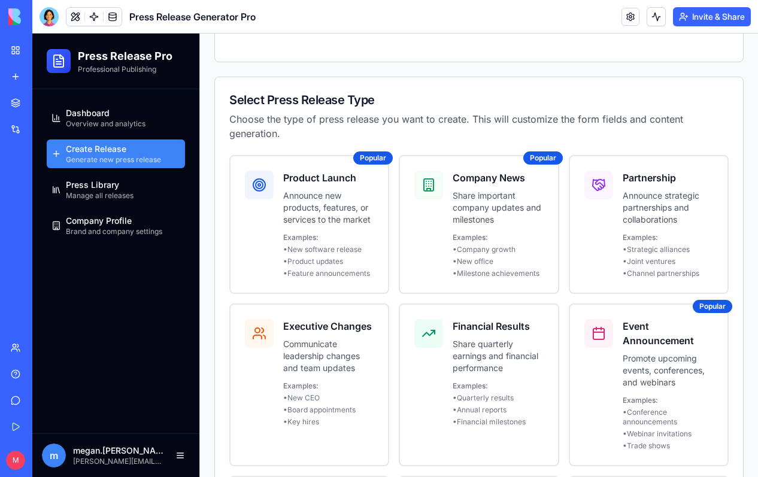
scroll to position [231, 0]
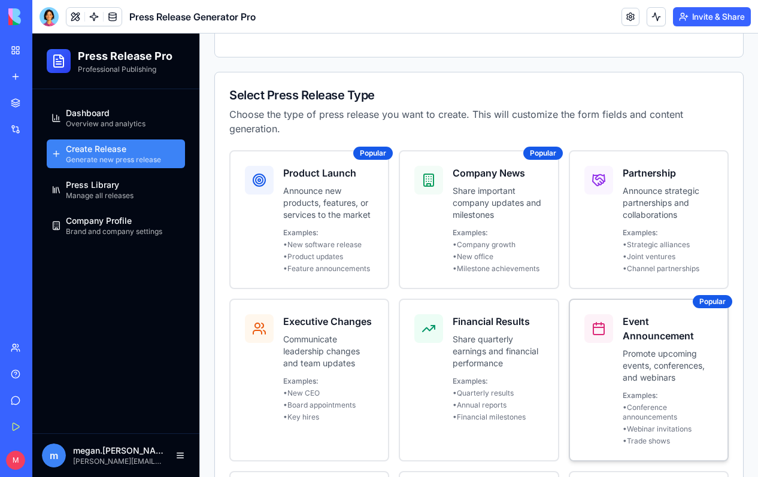
click at [633, 352] on p "Promote upcoming events, conferences, and webinars" at bounding box center [668, 366] width 90 height 36
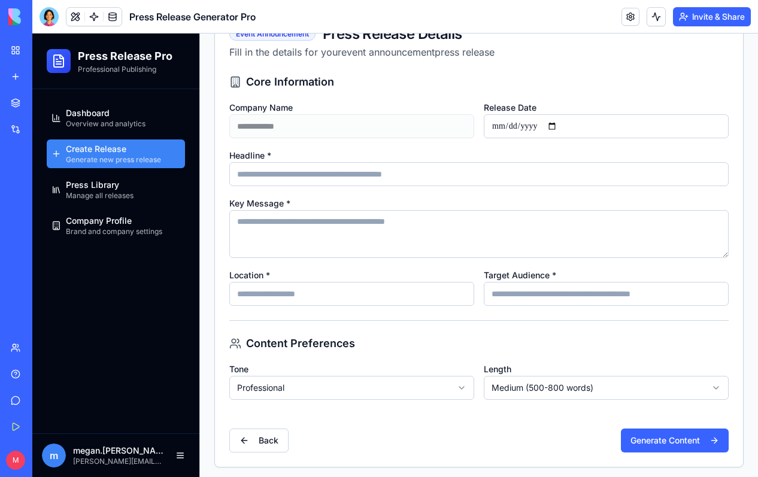
scroll to position [295, 0]
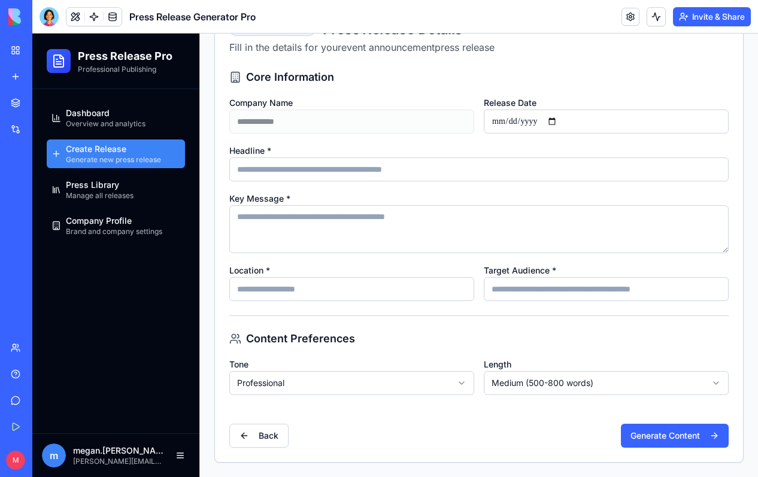
click at [269, 219] on textarea "Key Message *" at bounding box center [479, 229] width 500 height 48
paste textarea "**********"
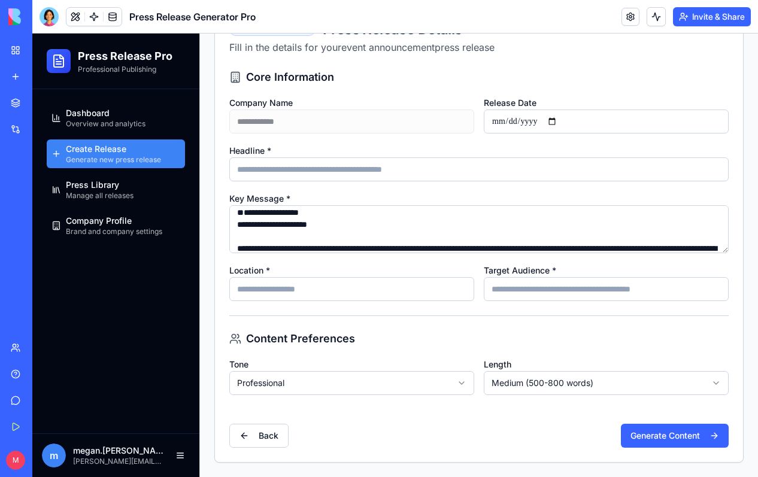
scroll to position [0, 0]
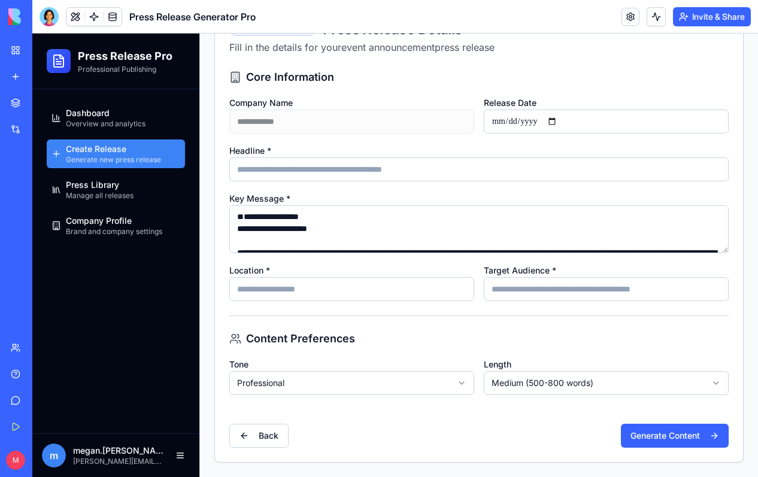
type textarea "**********"
click at [352, 176] on input "Headline *" at bounding box center [479, 170] width 500 height 24
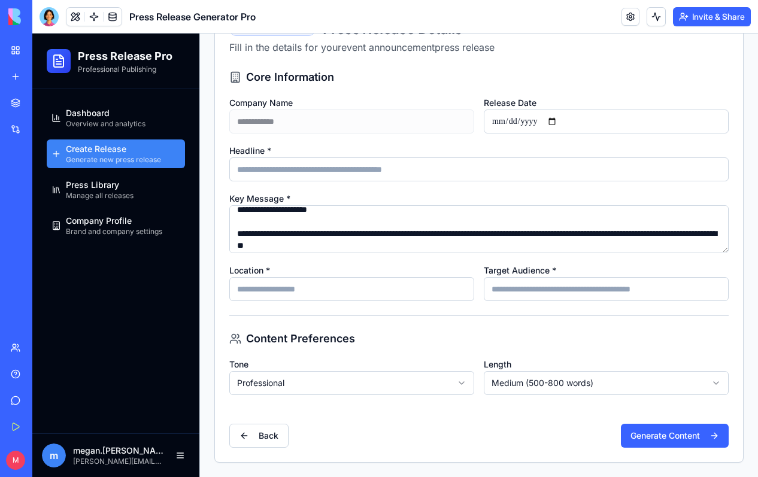
scroll to position [22, 0]
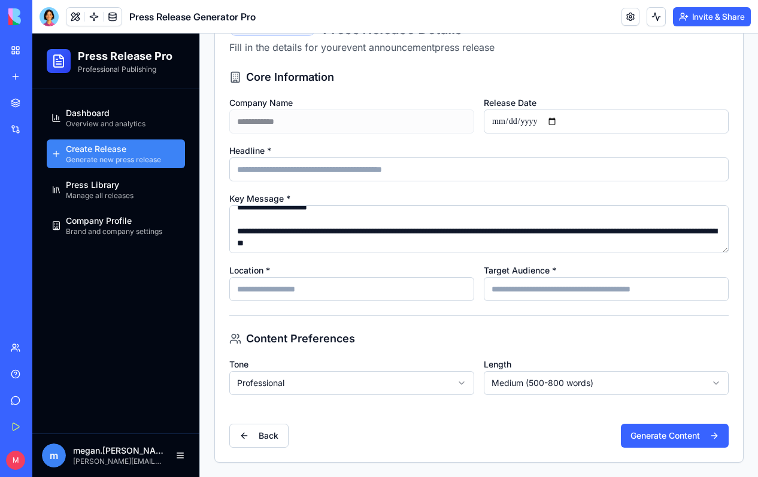
click at [376, 291] on input "Location *" at bounding box center [351, 289] width 245 height 24
type input "******"
click at [517, 339] on div "Content Preferences" at bounding box center [479, 339] width 500 height 17
click at [652, 436] on button "Generate Content" at bounding box center [675, 436] width 108 height 24
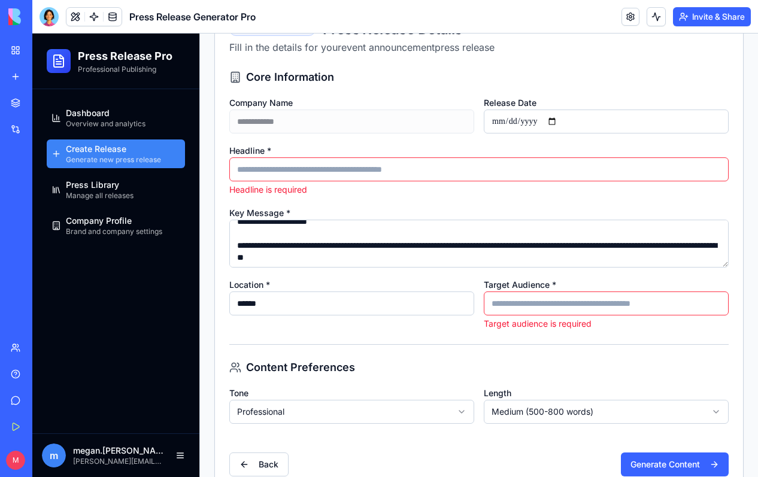
click at [582, 301] on input "Target Audience *" at bounding box center [606, 304] width 245 height 24
drag, startPoint x: 558, startPoint y: 283, endPoint x: 485, endPoint y: 277, distance: 73.9
click at [485, 277] on div "Target Audience * Target audience is required" at bounding box center [606, 303] width 245 height 53
copy label "Target Audience *"
click at [522, 302] on input "Target Audience *" at bounding box center [606, 304] width 245 height 24
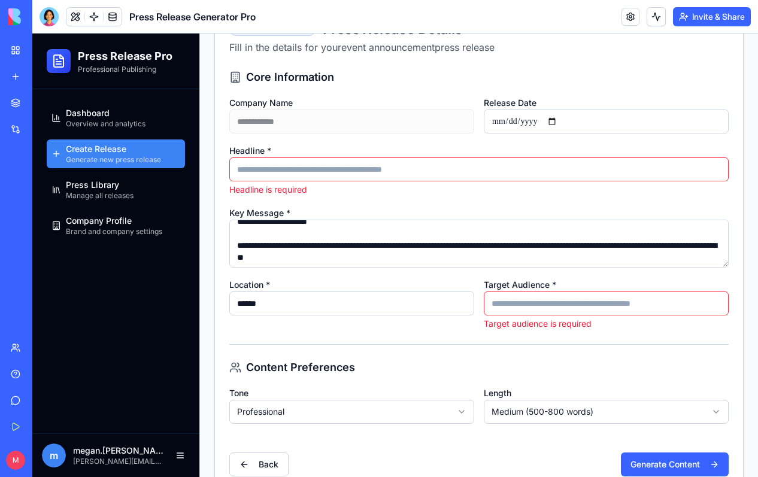
paste input "**********"
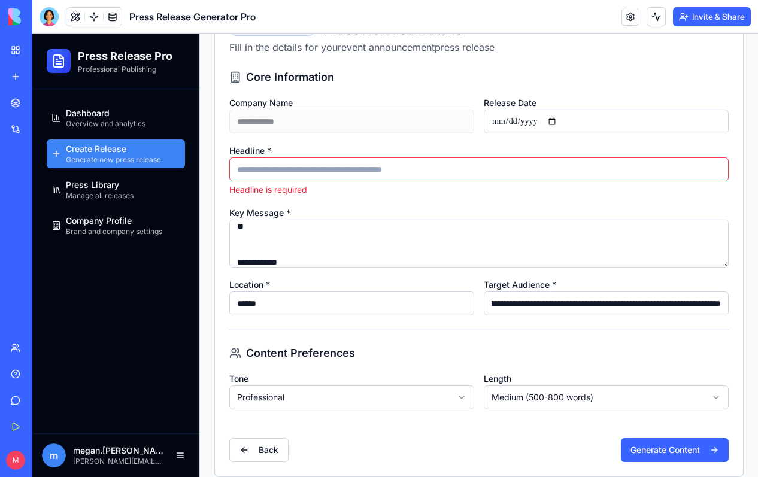
scroll to position [56, 0]
type input "**********"
drag, startPoint x: 669, startPoint y: 235, endPoint x: 610, endPoint y: 235, distance: 59.3
click at [610, 235] on textarea "Key Message *" at bounding box center [479, 244] width 500 height 48
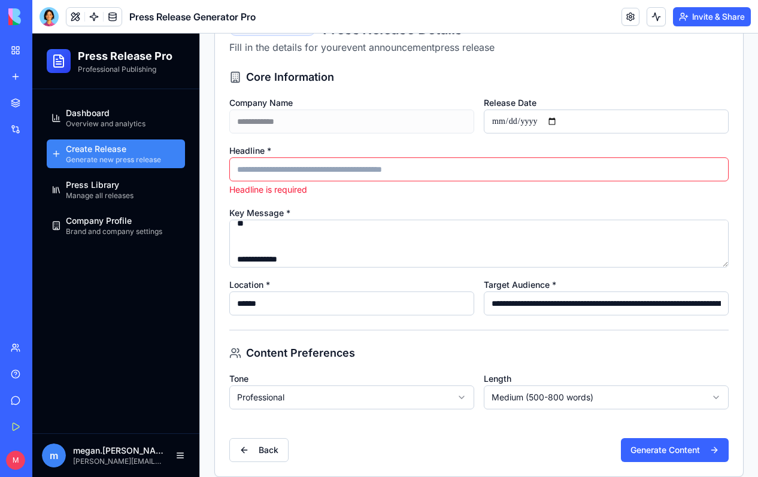
click at [417, 171] on input "Headline *" at bounding box center [479, 170] width 500 height 24
paste input "**********"
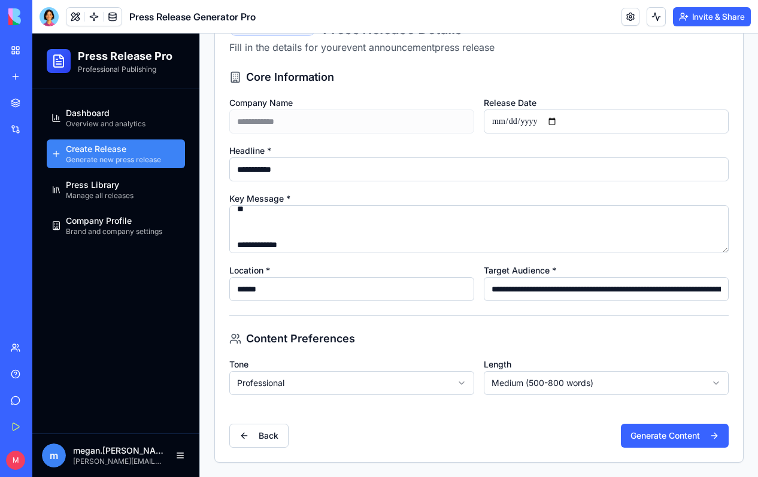
type input "**********"
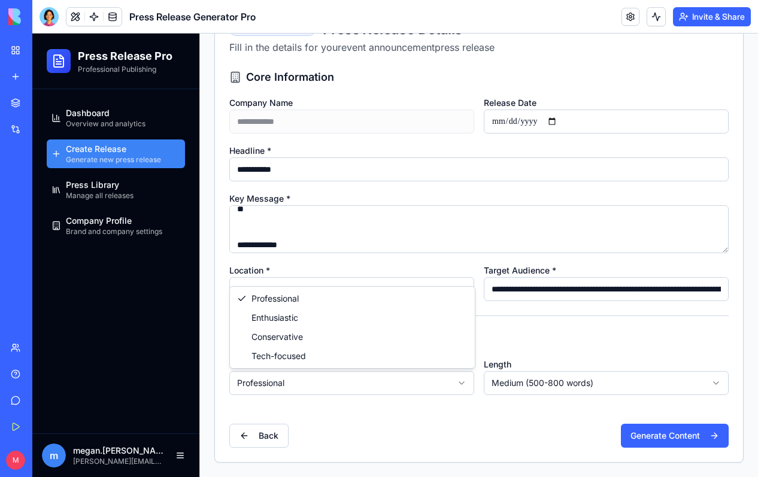
click at [441, 386] on html "**********" at bounding box center [395, 107] width 726 height 739
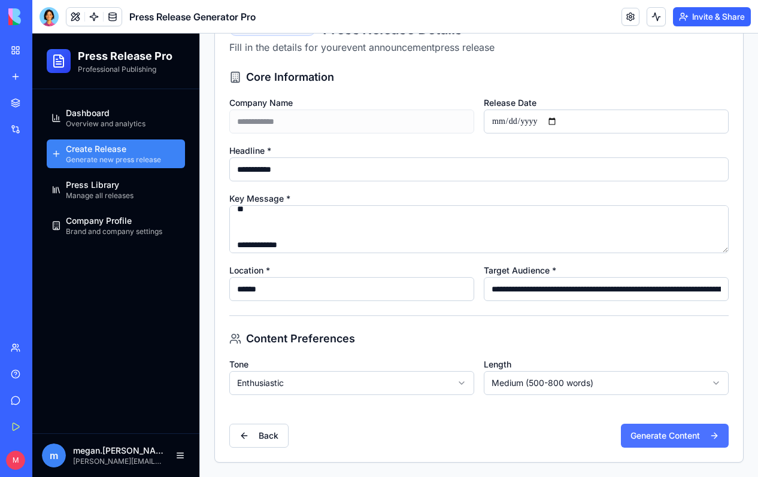
click at [661, 434] on button "Generate Content" at bounding box center [675, 436] width 108 height 24
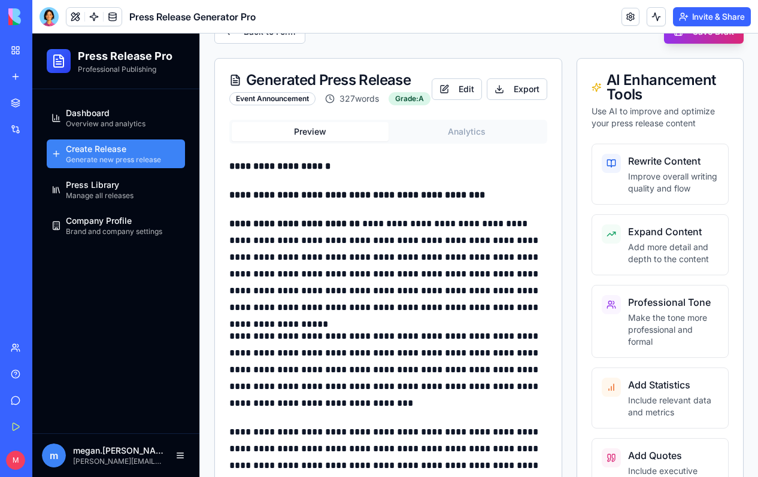
scroll to position [353, 0]
click at [532, 95] on button "Export" at bounding box center [517, 90] width 61 height 22
click at [525, 101] on button "Export" at bounding box center [517, 90] width 61 height 22
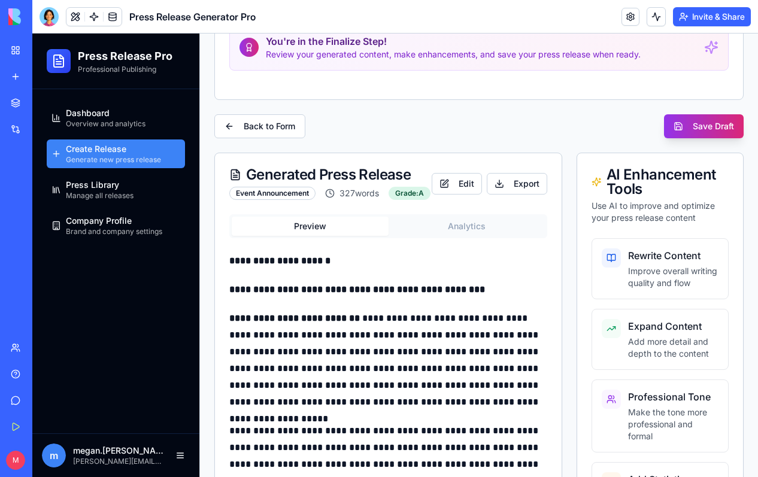
scroll to position [258, 0]
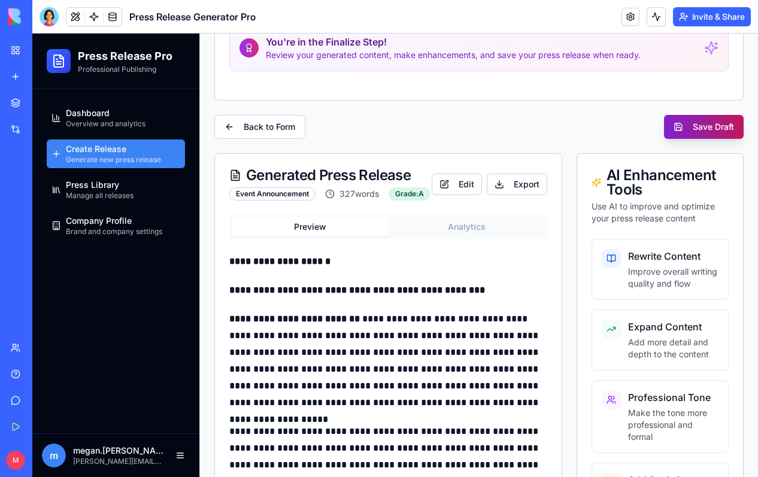
click at [702, 131] on button "Save Draft" at bounding box center [704, 127] width 80 height 24
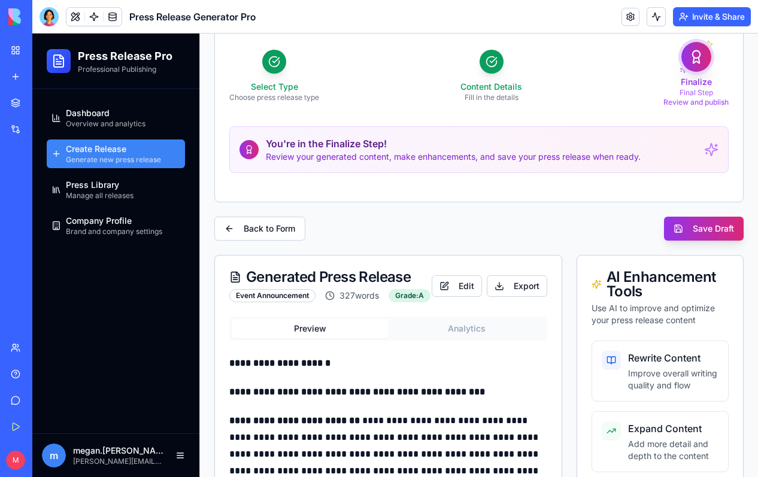
scroll to position [160, 0]
